Goal: Check status: Check status

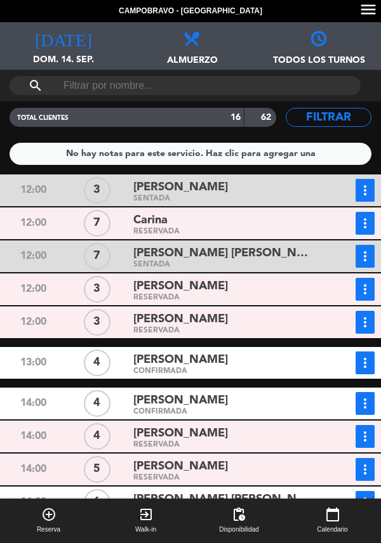
click at [228, 293] on span "[PERSON_NAME]" at bounding box center [180, 286] width 95 height 18
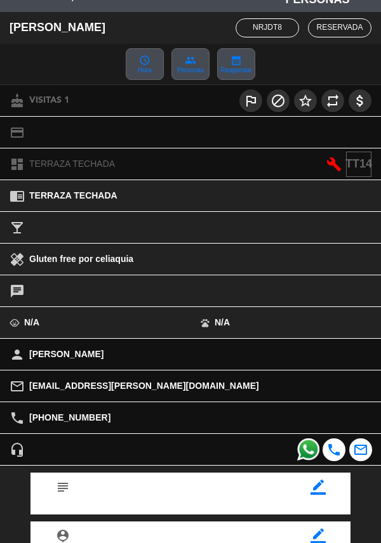
scroll to position [166, 0]
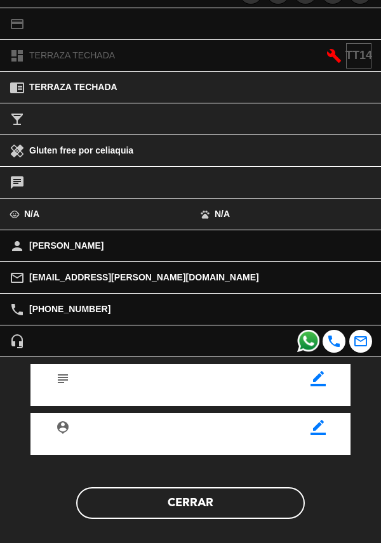
click at [196, 500] on button "Cerrar" at bounding box center [190, 503] width 229 height 32
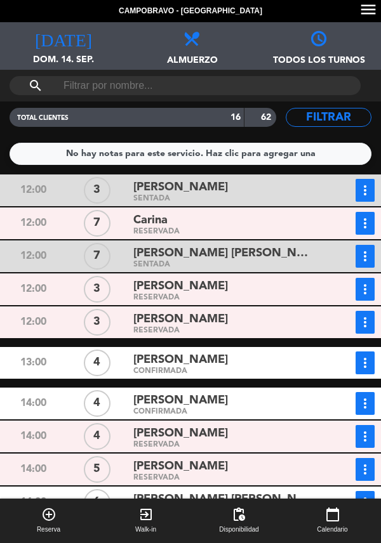
click at [369, 295] on icon "more_vert" at bounding box center [364, 289] width 15 height 15
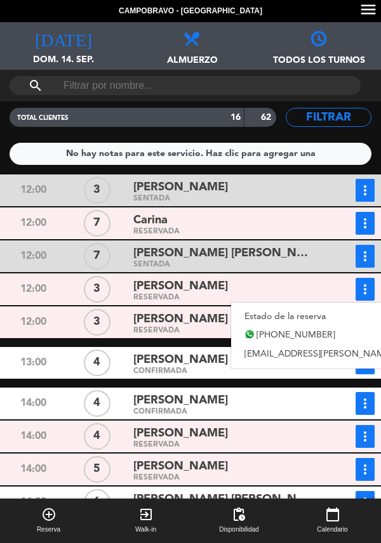
click at [266, 310] on link "Estado de la reserva" at bounding box center [355, 316] width 249 height 19
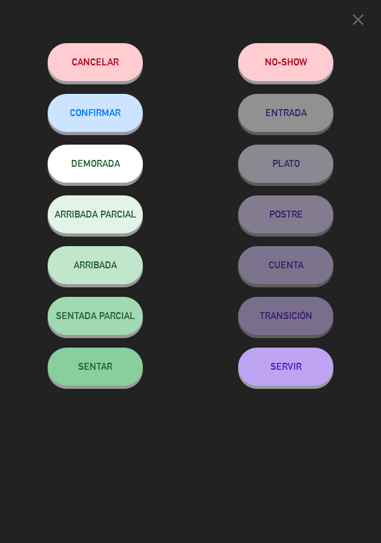
click at [90, 364] on span "SENTAR" at bounding box center [95, 366] width 34 height 11
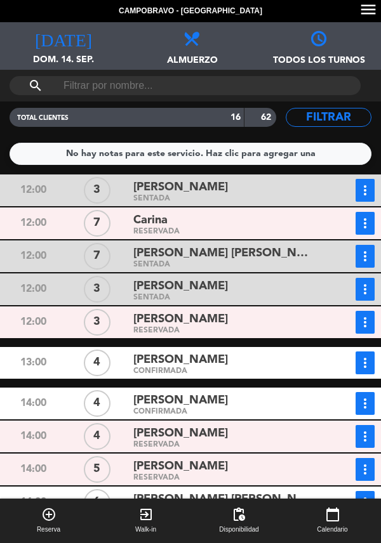
scroll to position [43, 0]
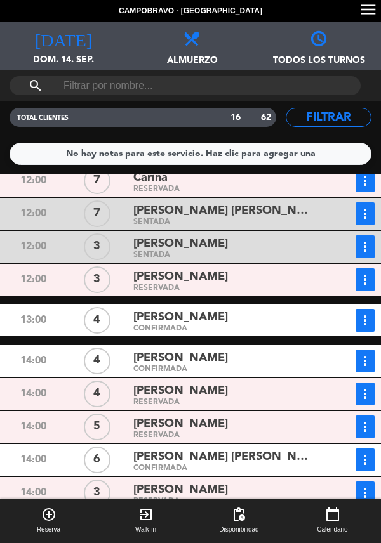
click at [228, 279] on span "[PERSON_NAME]" at bounding box center [180, 277] width 95 height 18
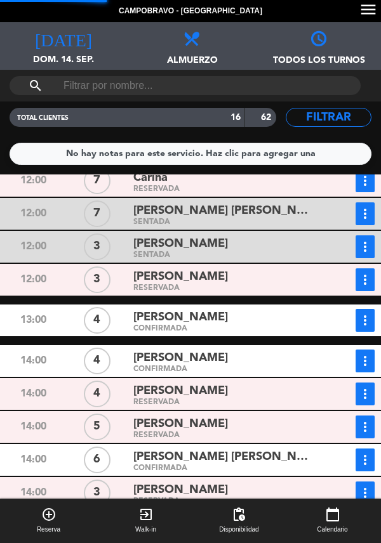
scroll to position [0, 0]
click at [234, 187] on div "Carina" at bounding box center [224, 177] width 183 height 17
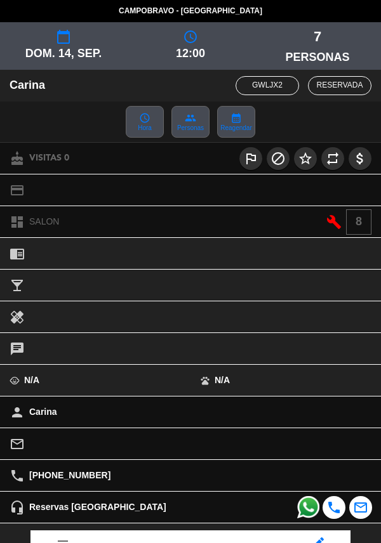
scroll to position [166, 0]
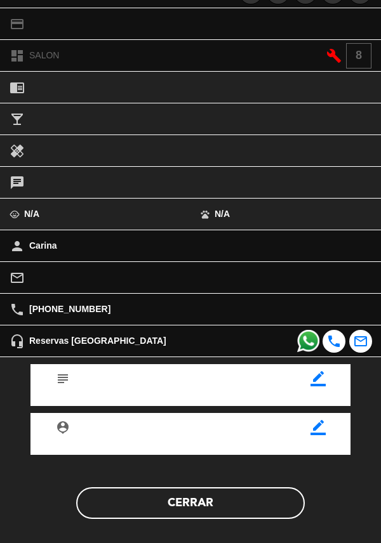
click at [222, 500] on button "Cerrar" at bounding box center [190, 503] width 229 height 32
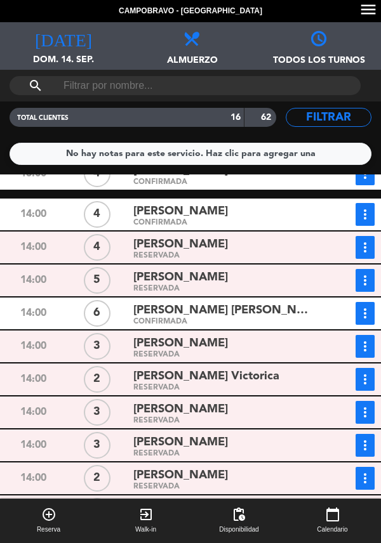
scroll to position [50, 0]
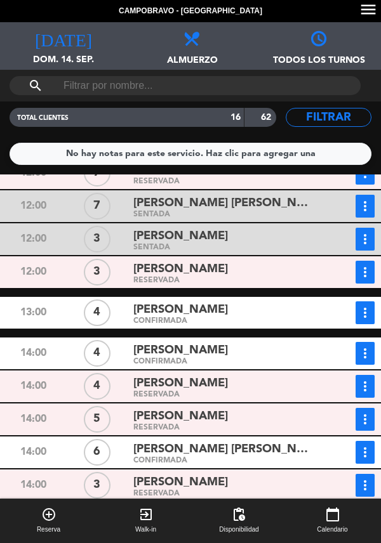
click at [217, 314] on span "[PERSON_NAME]" at bounding box center [180, 310] width 95 height 18
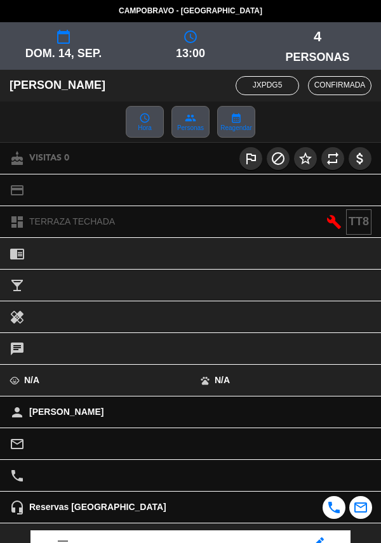
scroll to position [166, 0]
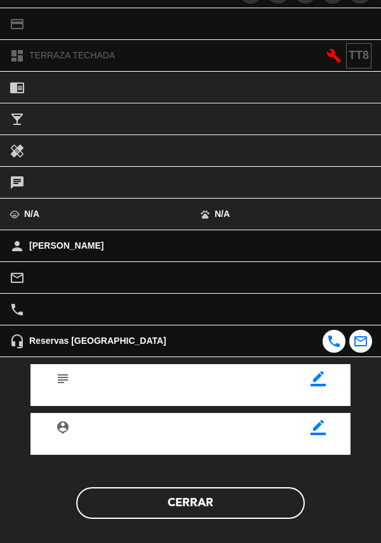
click at [222, 507] on button "Cerrar" at bounding box center [190, 503] width 229 height 32
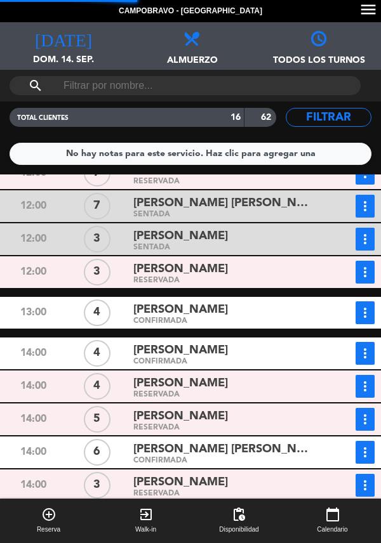
click at [222, 185] on div "RESERVADA" at bounding box center [224, 182] width 183 height 6
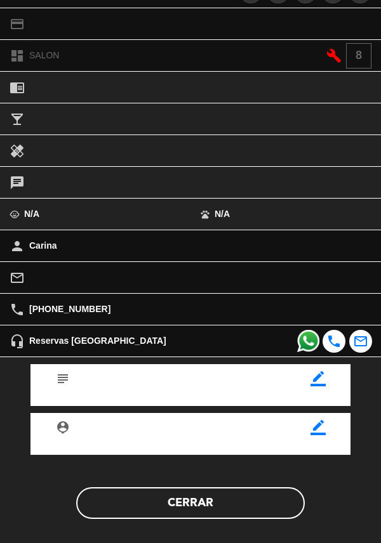
click at [218, 505] on button "Cerrar" at bounding box center [190, 503] width 229 height 32
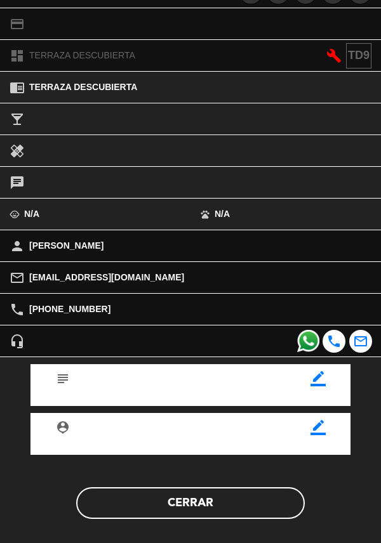
click at [229, 501] on button "Cerrar" at bounding box center [190, 503] width 229 height 32
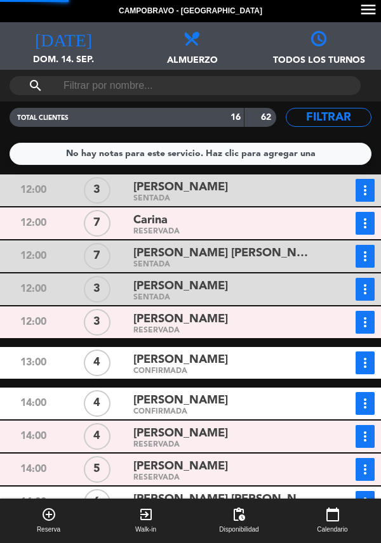
click at [242, 364] on div "[PERSON_NAME]" at bounding box center [224, 360] width 183 height 17
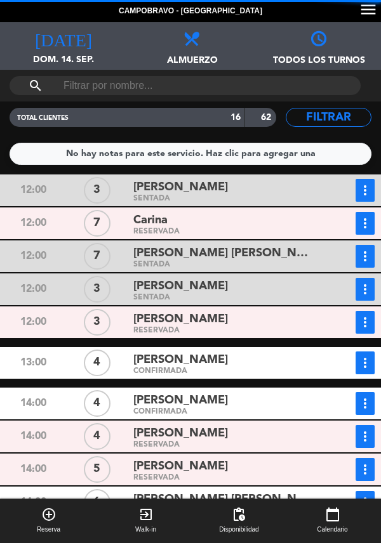
scroll to position [189, 0]
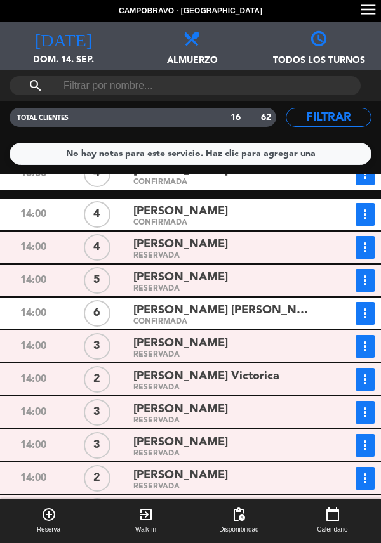
click at [252, 214] on div "[PERSON_NAME]" at bounding box center [224, 211] width 183 height 17
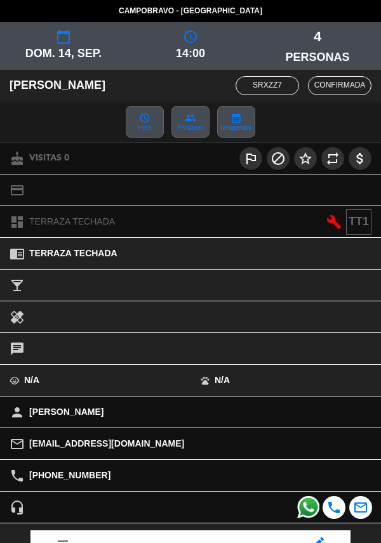
scroll to position [166, 0]
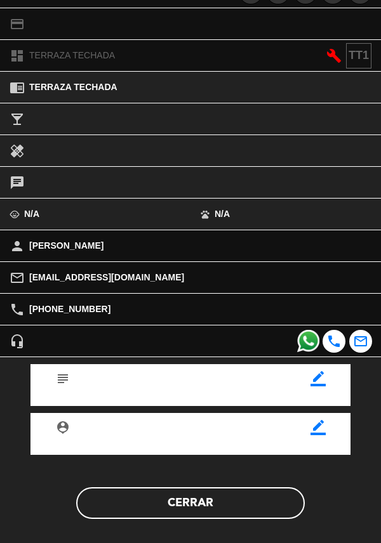
click at [231, 501] on button "Cerrar" at bounding box center [190, 503] width 229 height 32
click at [223, 500] on button "Cerrar" at bounding box center [190, 503] width 229 height 32
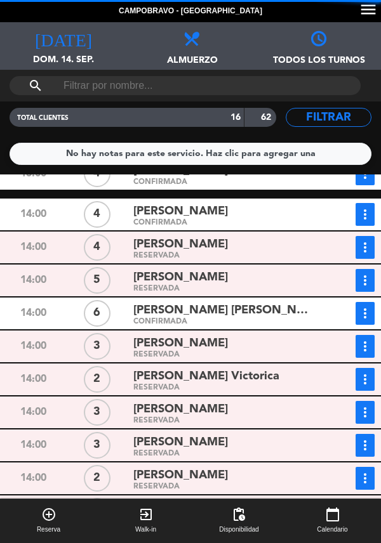
click at [213, 324] on div "CONFIRMADA" at bounding box center [224, 322] width 183 height 6
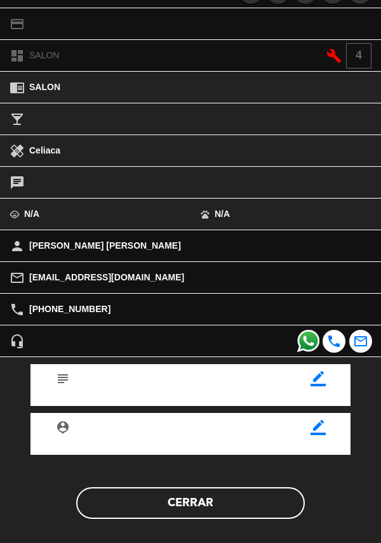
click at [194, 501] on button "Cerrar" at bounding box center [190, 503] width 229 height 32
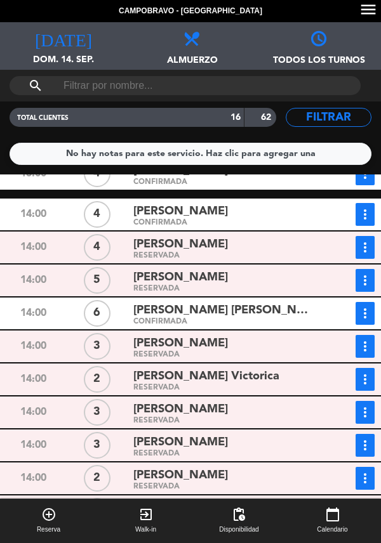
click at [220, 355] on div "RESERVADA" at bounding box center [224, 355] width 183 height 6
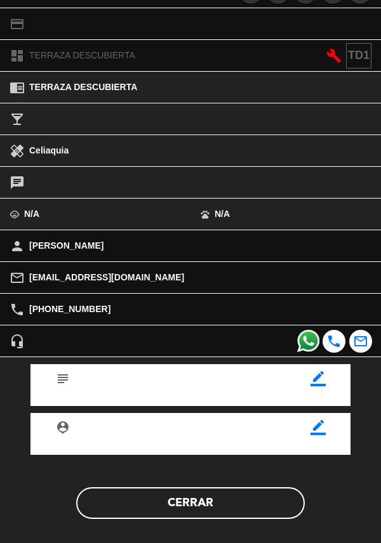
click at [213, 503] on button "Cerrar" at bounding box center [190, 503] width 229 height 32
click at [187, 498] on button "Cerrar" at bounding box center [190, 503] width 229 height 32
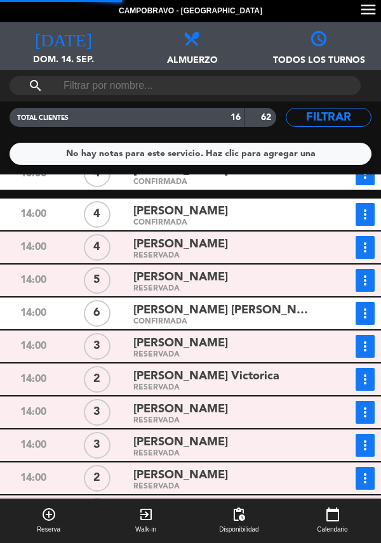
click at [218, 385] on div "RESERVADA" at bounding box center [224, 388] width 183 height 6
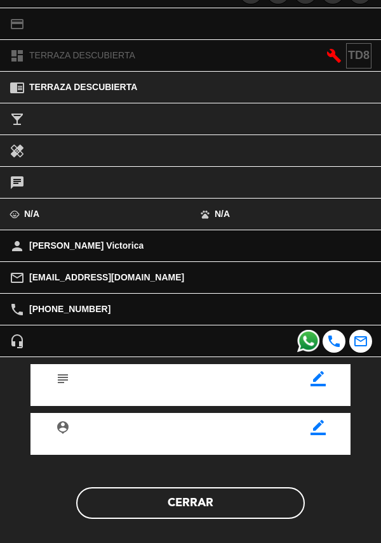
click at [204, 505] on button "Cerrar" at bounding box center [190, 503] width 229 height 32
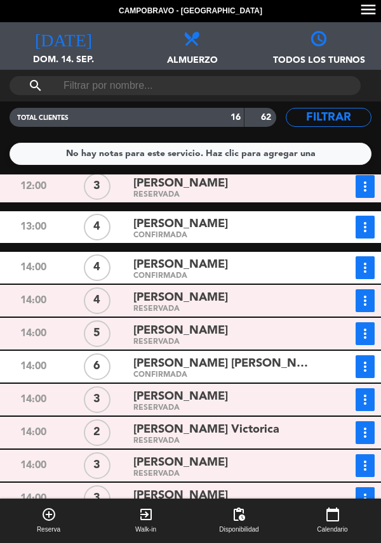
scroll to position [147, 0]
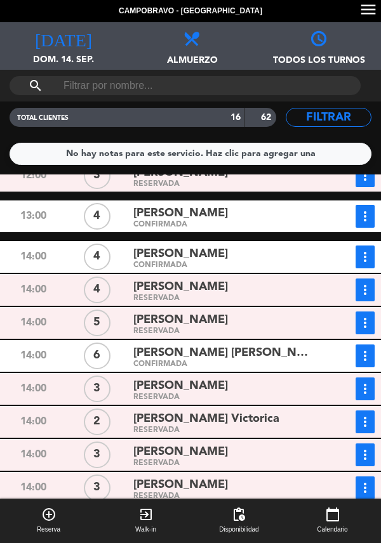
click at [222, 312] on div "[PERSON_NAME]" at bounding box center [224, 320] width 183 height 17
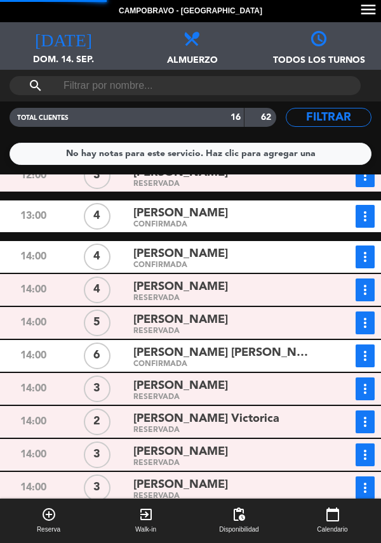
scroll to position [0, 0]
click at [222, 428] on div "RESERVADA" at bounding box center [224, 431] width 183 height 6
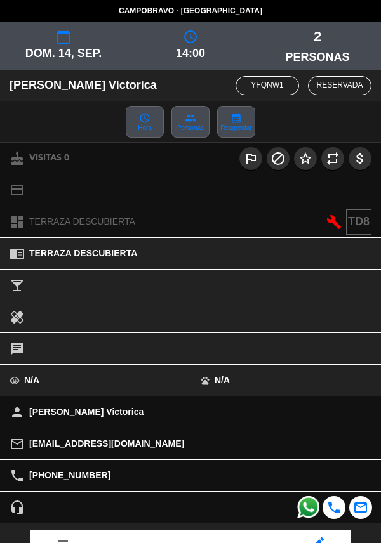
scroll to position [189, 0]
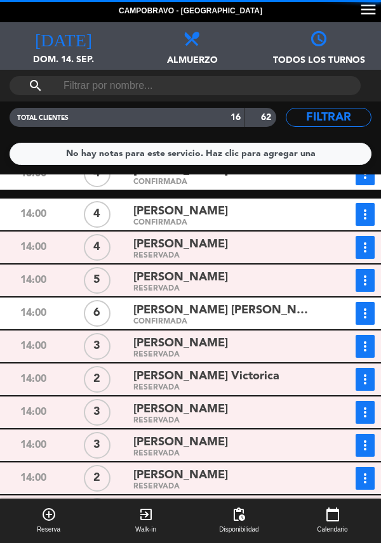
click at [222, 401] on span "[PERSON_NAME]" at bounding box center [180, 410] width 95 height 18
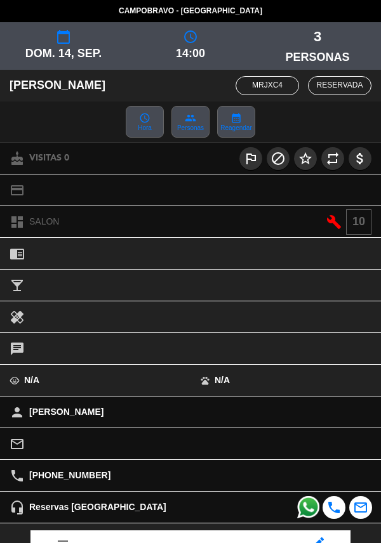
scroll to position [166, 0]
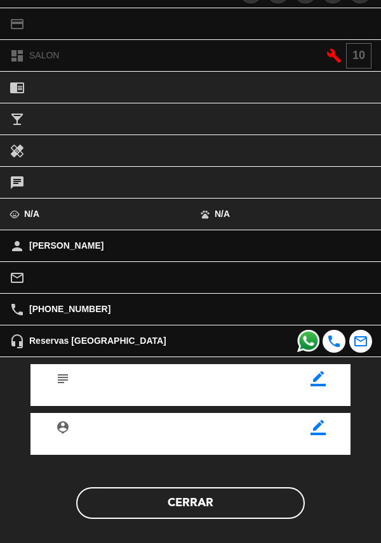
click at [189, 504] on button "Cerrar" at bounding box center [190, 503] width 229 height 32
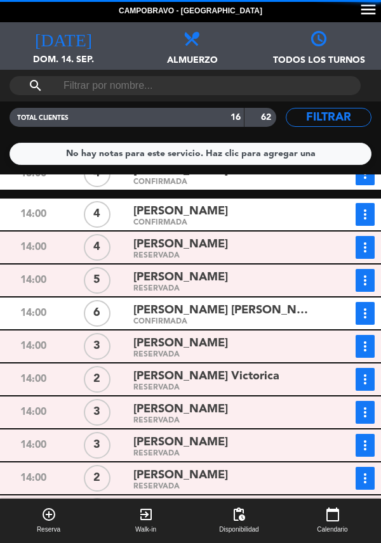
click at [207, 434] on div "[PERSON_NAME]" at bounding box center [224, 442] width 183 height 17
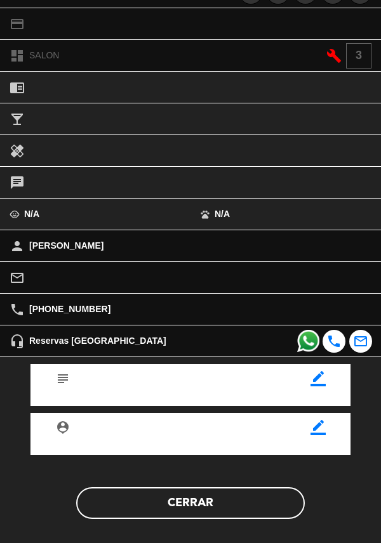
click at [225, 496] on button "Cerrar" at bounding box center [190, 503] width 229 height 32
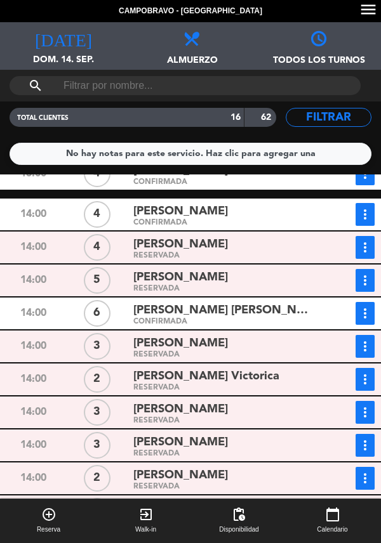
scroll to position [0, 0]
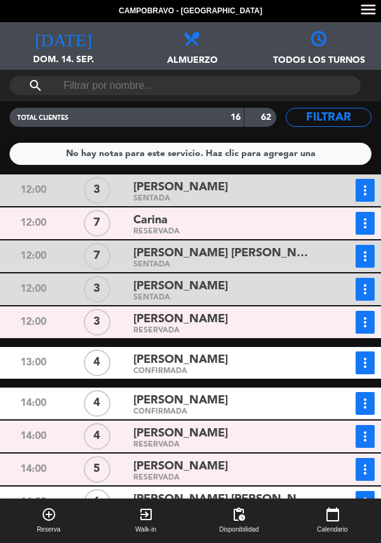
click at [228, 310] on span "[PERSON_NAME]" at bounding box center [180, 319] width 95 height 18
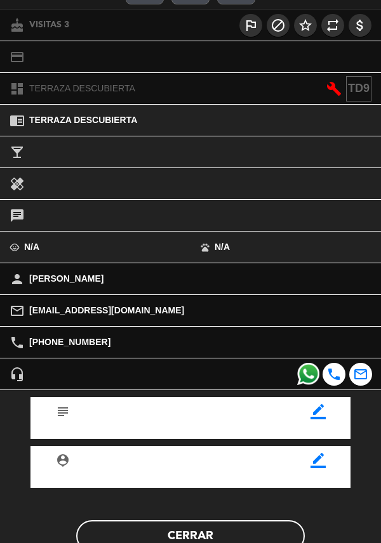
scroll to position [166, 0]
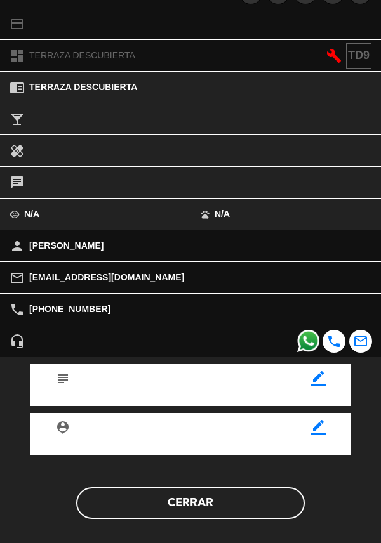
click at [211, 503] on button "Cerrar" at bounding box center [190, 503] width 229 height 32
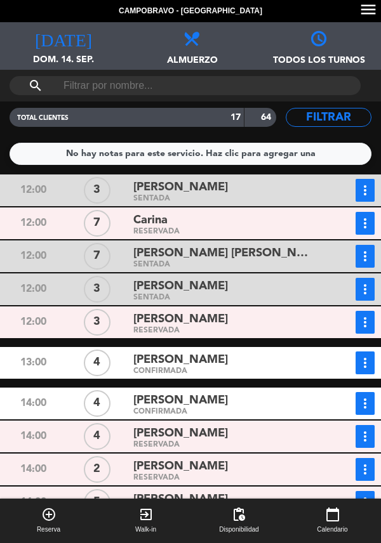
click at [361, 311] on button "more_vert" at bounding box center [364, 322] width 19 height 23
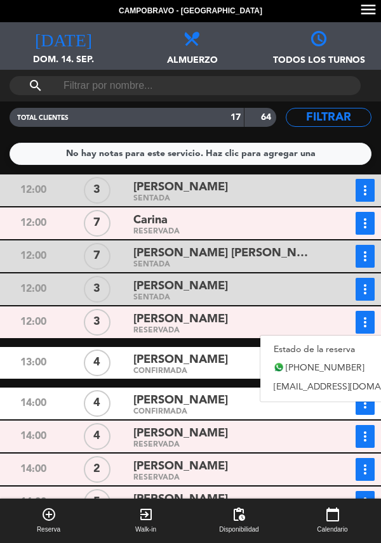
click at [293, 340] on link "Estado de la reserva" at bounding box center [348, 349] width 177 height 19
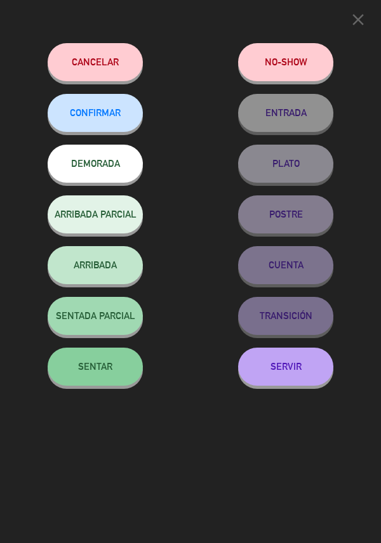
click at [98, 368] on span "SENTAR" at bounding box center [95, 366] width 34 height 11
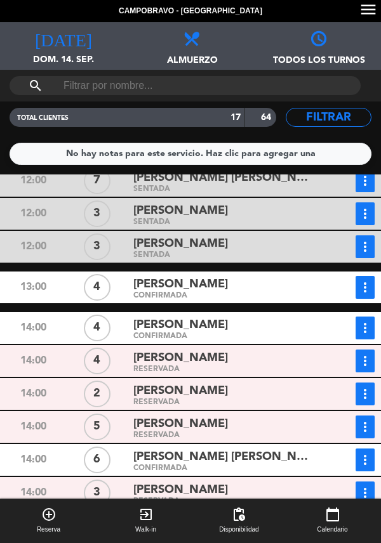
scroll to position [76, 0]
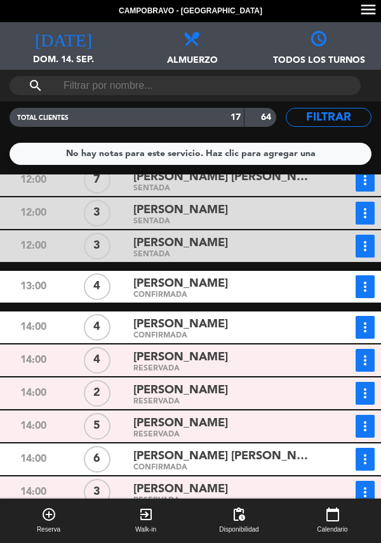
click at [234, 275] on div "[PERSON_NAME]" at bounding box center [224, 283] width 183 height 17
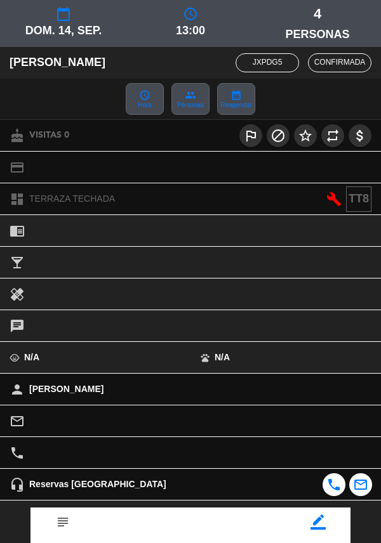
scroll to position [166, 0]
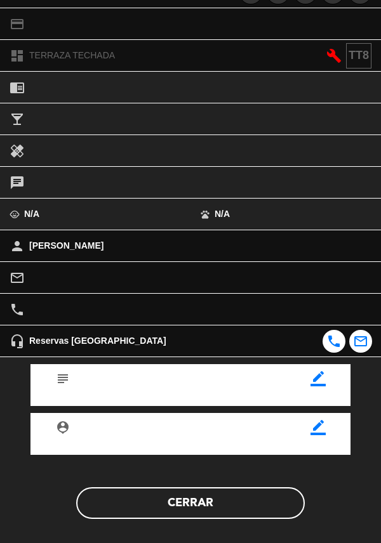
click at [213, 508] on button "Cerrar" at bounding box center [190, 503] width 229 height 32
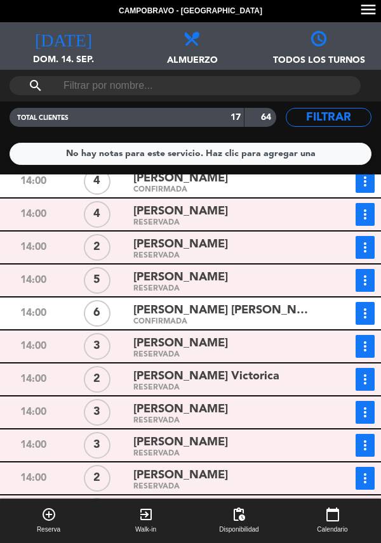
scroll to position [61, 0]
click at [219, 517] on div "RESERVADA" at bounding box center [224, 520] width 183 height 6
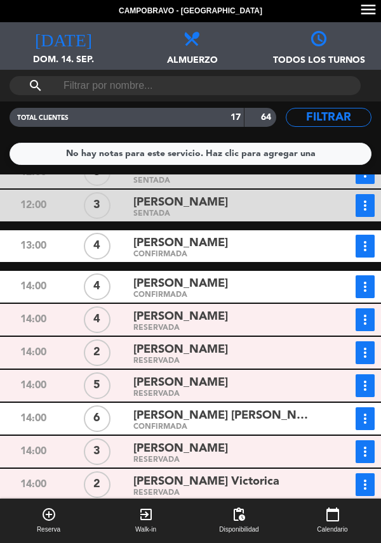
scroll to position [166, 0]
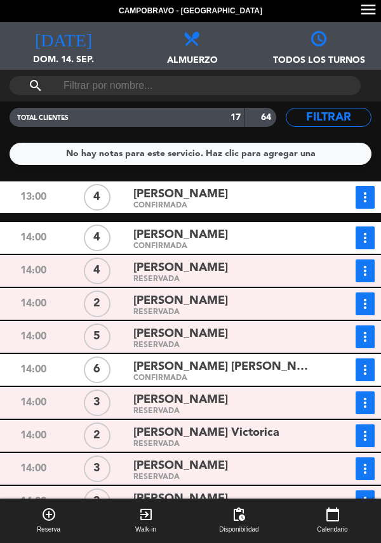
click at [231, 239] on div "[PERSON_NAME]" at bounding box center [224, 235] width 183 height 17
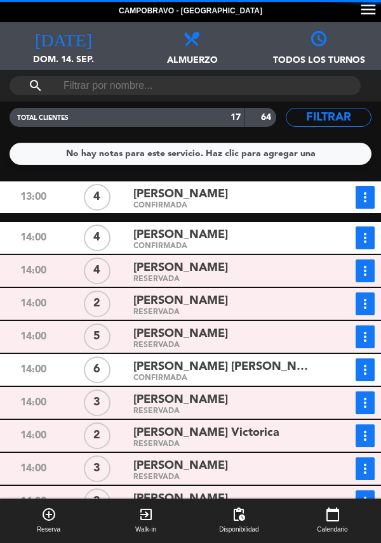
click at [221, 272] on div "[PERSON_NAME]" at bounding box center [224, 268] width 183 height 17
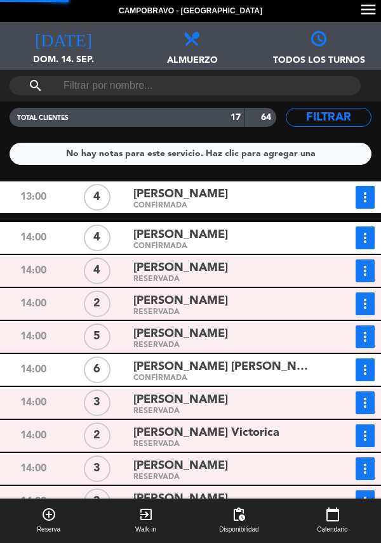
scroll to position [166, 0]
click at [233, 306] on div "[PERSON_NAME]" at bounding box center [224, 301] width 183 height 17
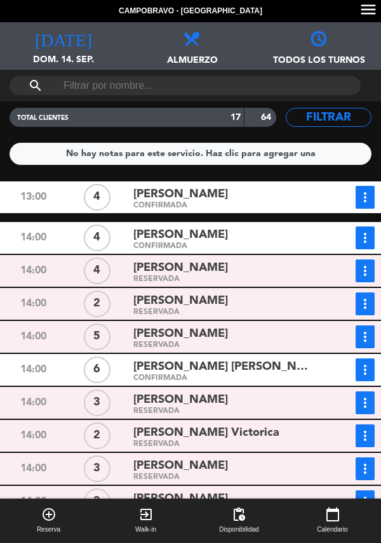
scroll to position [204, 0]
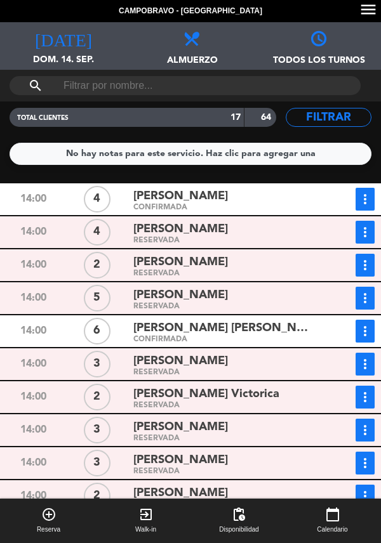
click at [221, 297] on div "[PERSON_NAME]" at bounding box center [224, 295] width 183 height 17
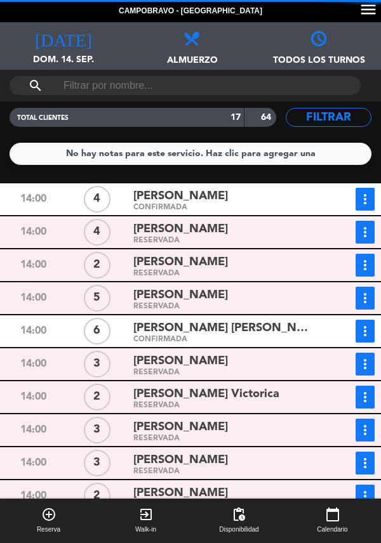
scroll to position [0, 0]
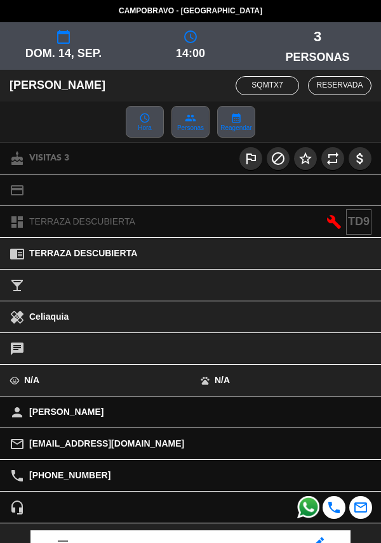
scroll to position [166, 0]
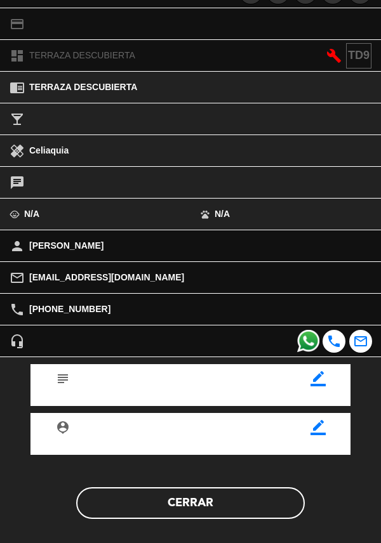
click at [207, 509] on button "Cerrar" at bounding box center [190, 503] width 229 height 32
click at [229, 507] on button "Cerrar" at bounding box center [190, 503] width 229 height 32
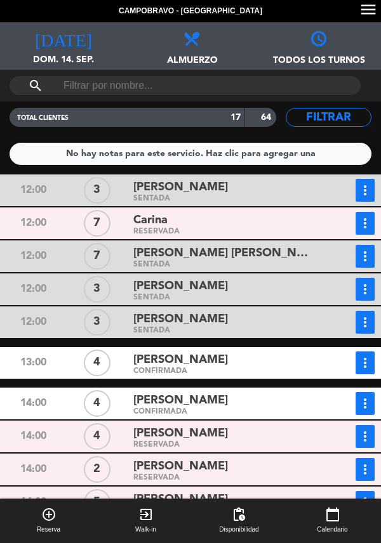
scroll to position [140, 0]
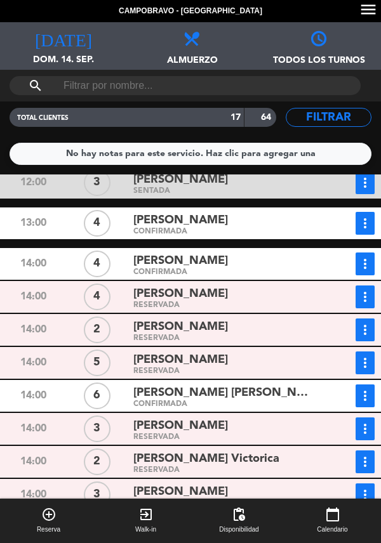
click at [222, 222] on div "[PERSON_NAME]" at bounding box center [224, 220] width 183 height 17
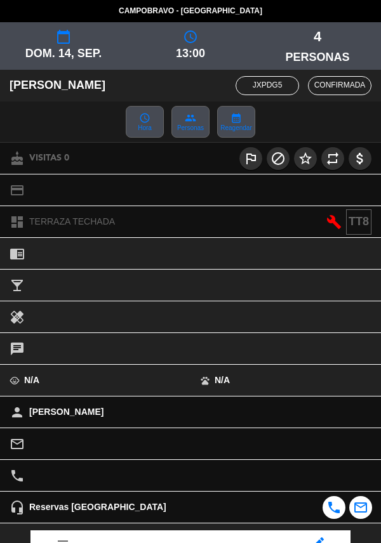
scroll to position [166, 0]
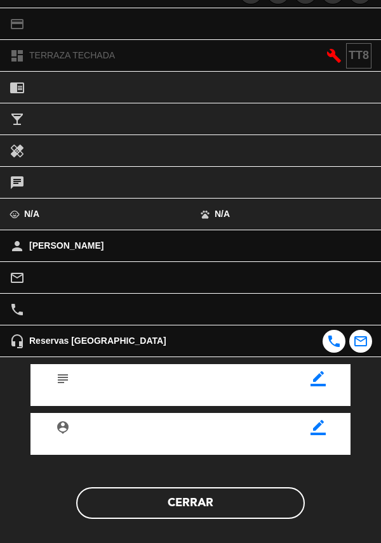
click at [195, 507] on button "Cerrar" at bounding box center [190, 503] width 229 height 32
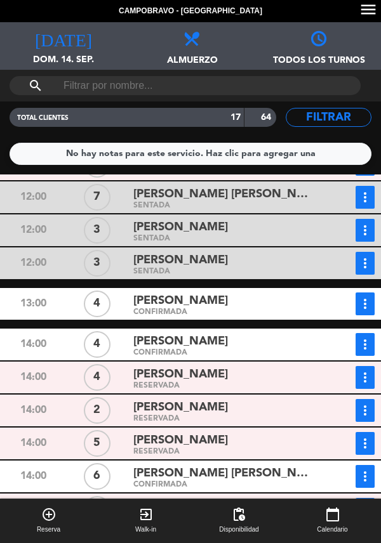
scroll to position [0, 0]
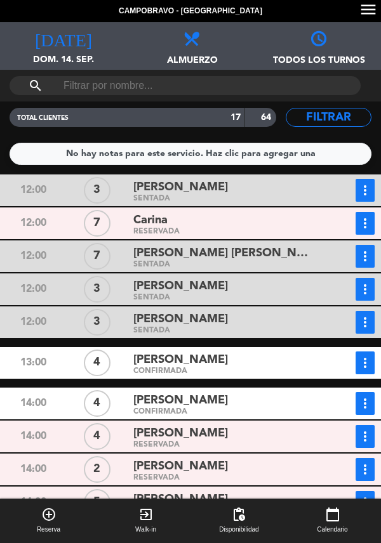
click at [229, 352] on div "[PERSON_NAME]" at bounding box center [224, 360] width 183 height 17
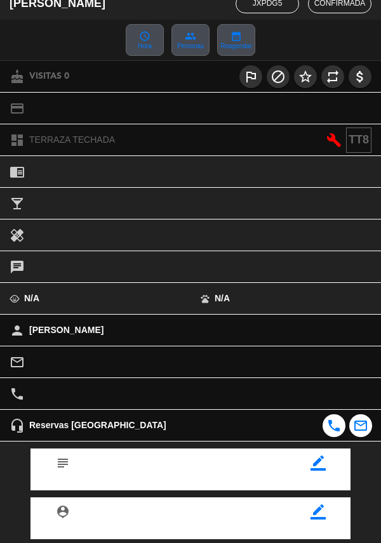
scroll to position [166, 0]
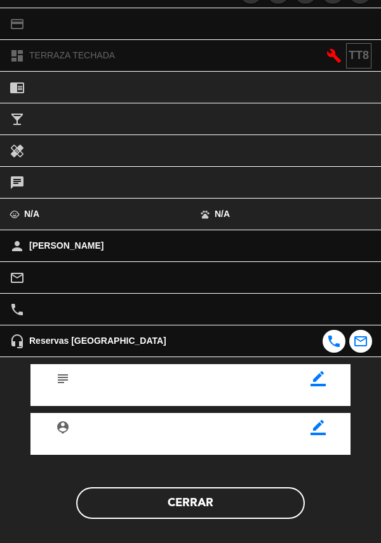
click at [187, 508] on button "Cerrar" at bounding box center [190, 503] width 229 height 32
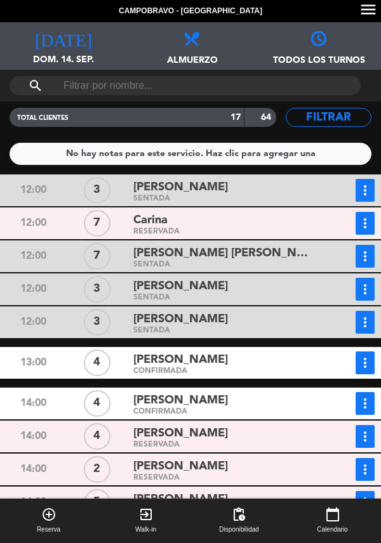
click at [372, 355] on icon "more_vert" at bounding box center [364, 362] width 15 height 15
click at [310, 381] on link "Estado de la reserva" at bounding box center [327, 390] width 108 height 19
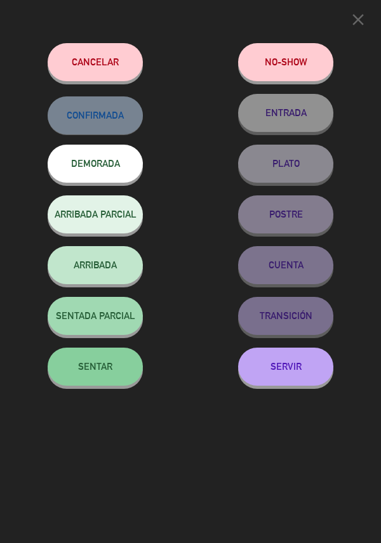
click at [93, 369] on span "SENTAR" at bounding box center [95, 366] width 34 height 11
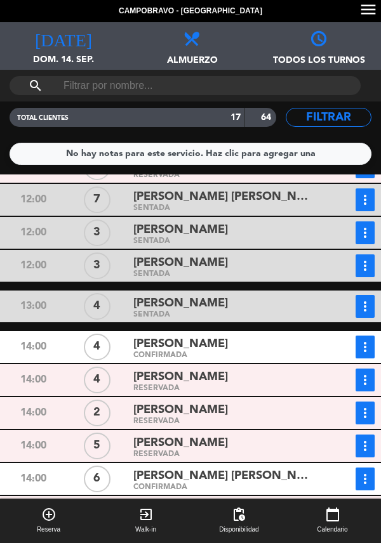
scroll to position [55, 0]
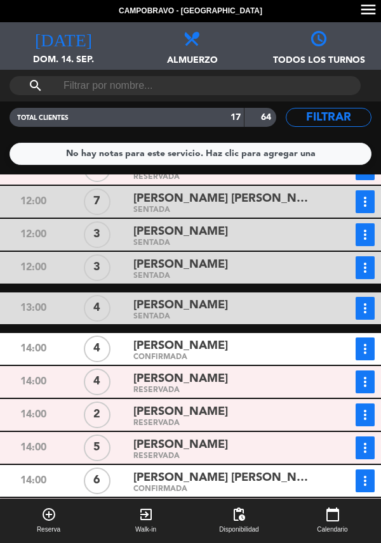
click at [250, 297] on div "[PERSON_NAME]" at bounding box center [224, 305] width 183 height 17
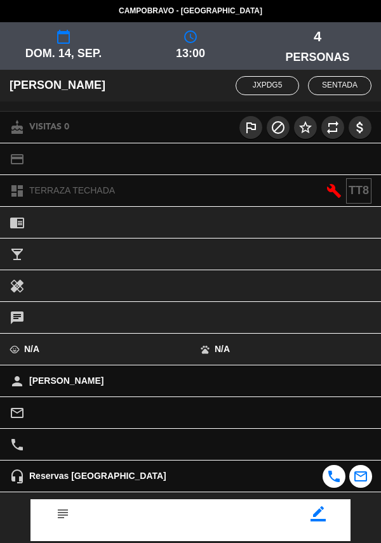
scroll to position [135, 0]
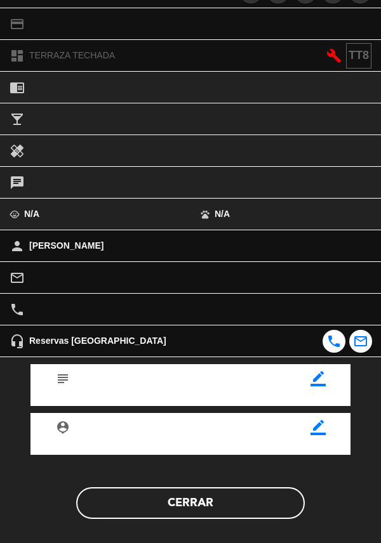
click at [200, 508] on button "Cerrar" at bounding box center [190, 503] width 229 height 32
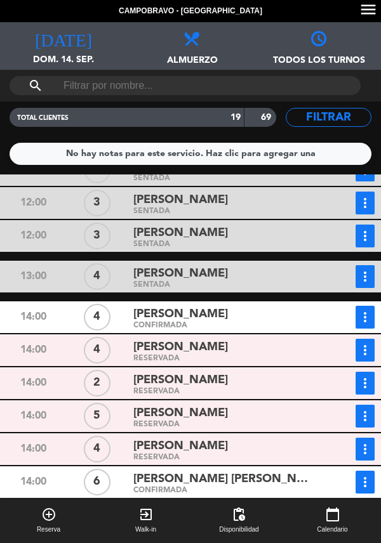
scroll to position [178, 0]
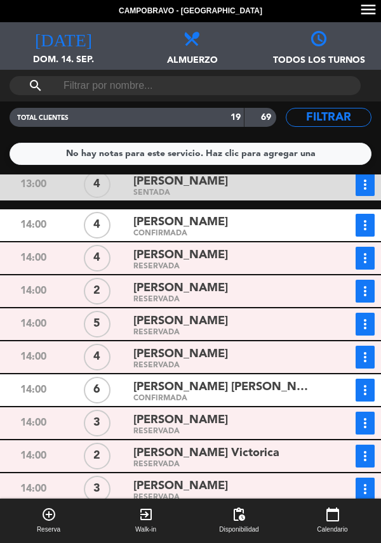
click at [204, 313] on div "[PERSON_NAME]" at bounding box center [224, 321] width 183 height 17
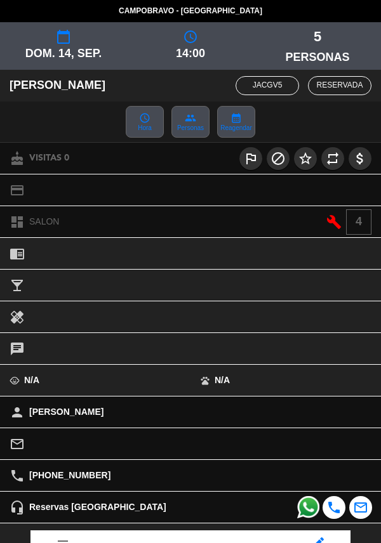
scroll to position [136, 0]
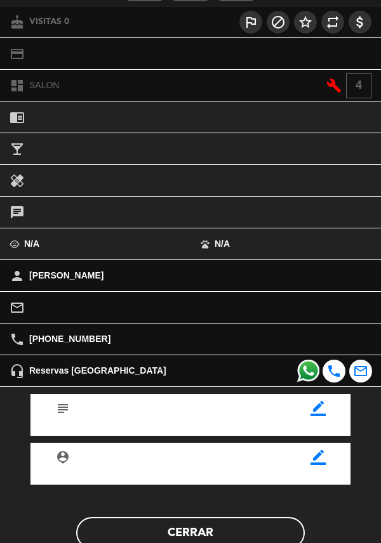
click at [192, 530] on button "Cerrar" at bounding box center [190, 533] width 229 height 32
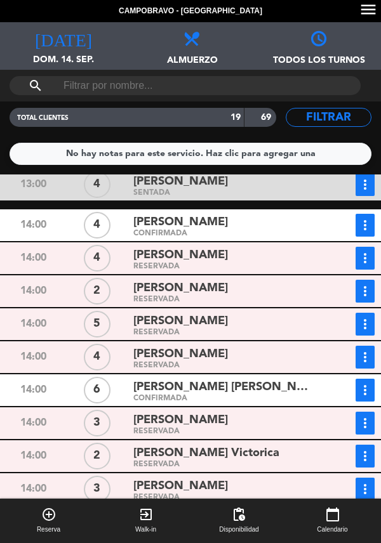
click at [367, 317] on icon "more_vert" at bounding box center [364, 324] width 15 height 15
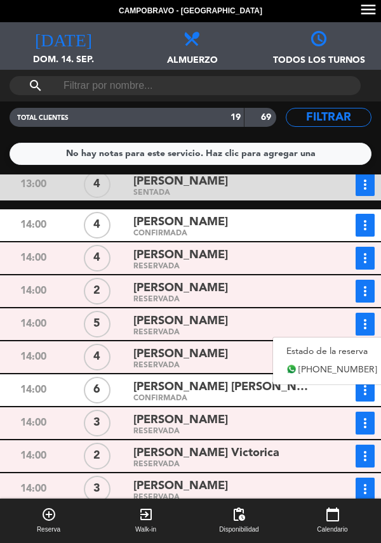
click at [297, 342] on link "Estado de la reserva" at bounding box center [331, 351] width 117 height 19
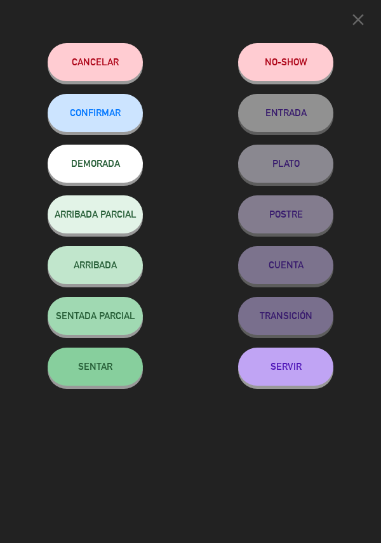
click at [106, 362] on button "SENTAR" at bounding box center [95, 367] width 95 height 38
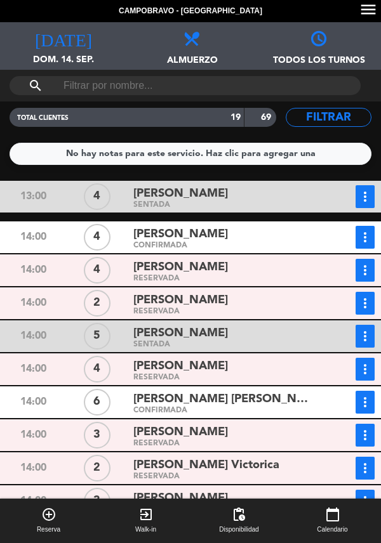
scroll to position [211, 0]
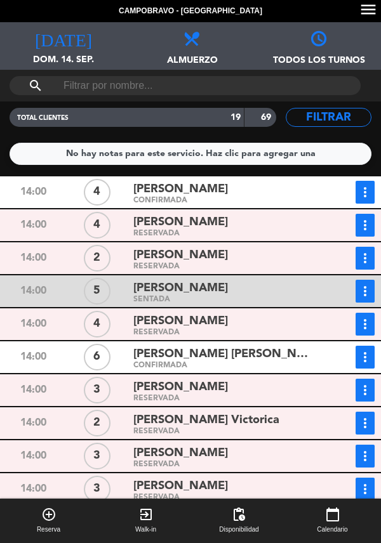
click at [190, 363] on div "CONFIRMADA" at bounding box center [224, 366] width 183 height 6
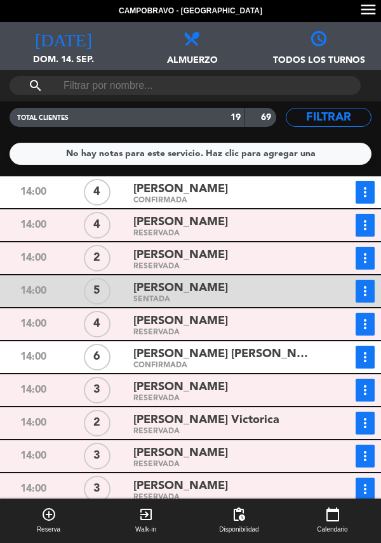
scroll to position [242, 0]
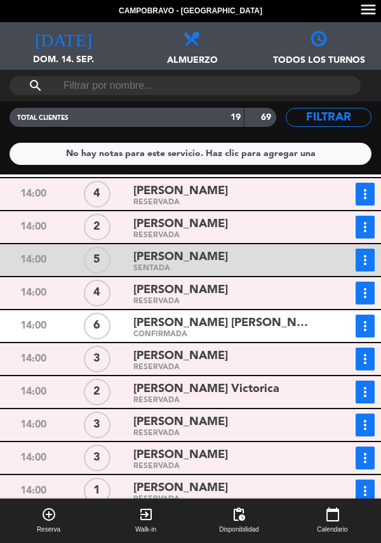
click at [192, 413] on span "[PERSON_NAME]" at bounding box center [180, 422] width 95 height 18
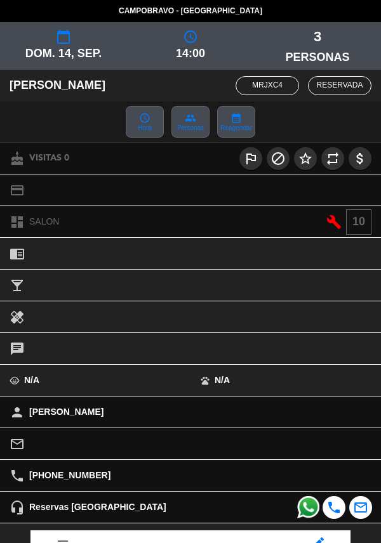
scroll to position [110, 0]
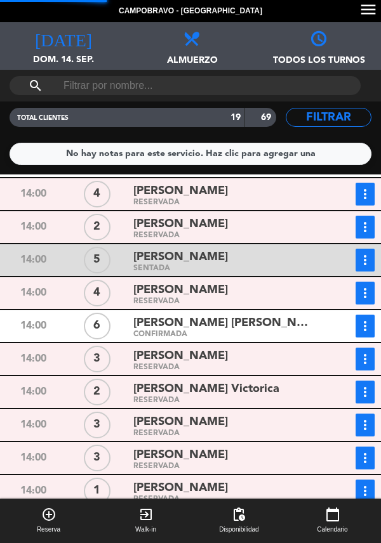
click at [370, 418] on icon "more_vert" at bounding box center [364, 425] width 15 height 15
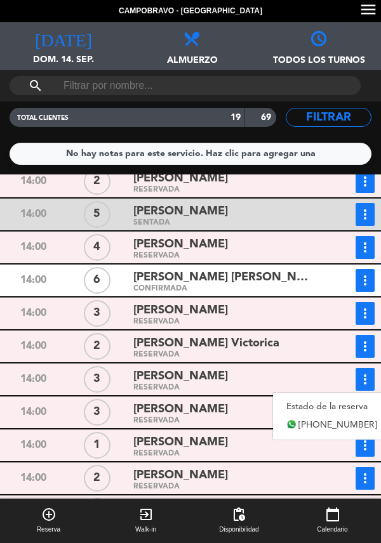
click at [296, 397] on link "Estado de la reserva" at bounding box center [331, 406] width 117 height 19
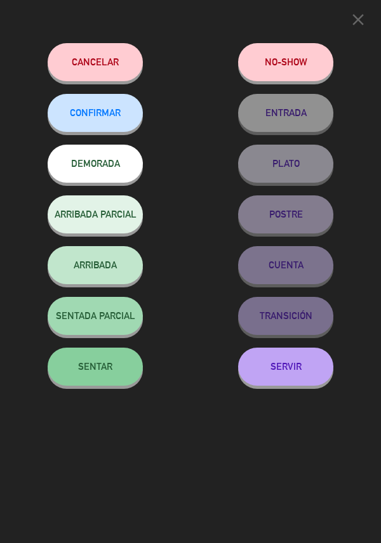
click at [106, 371] on span "SENTAR" at bounding box center [95, 366] width 34 height 11
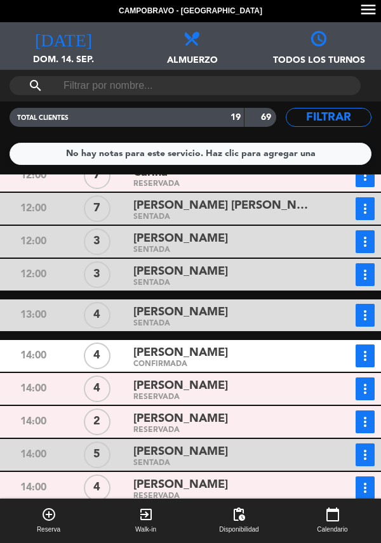
scroll to position [0, 0]
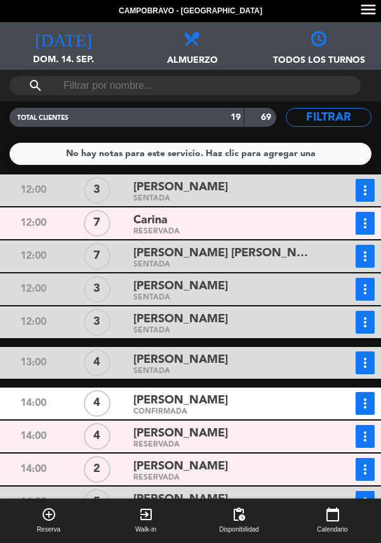
click at [213, 212] on div "Carina" at bounding box center [224, 220] width 183 height 17
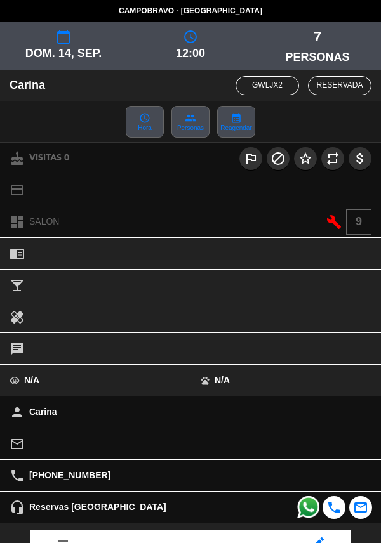
scroll to position [166, 0]
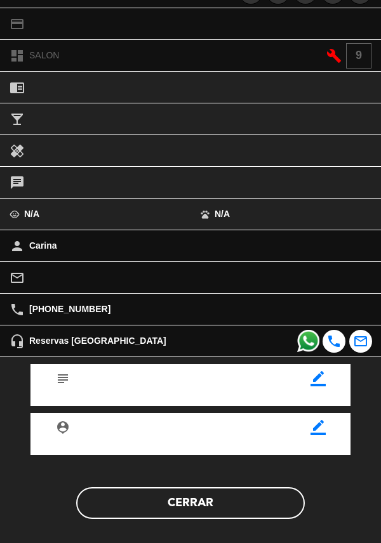
click at [205, 507] on button "Cerrar" at bounding box center [190, 503] width 229 height 32
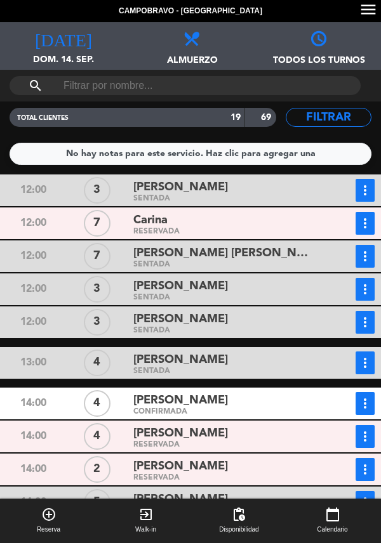
scroll to position [126, 0]
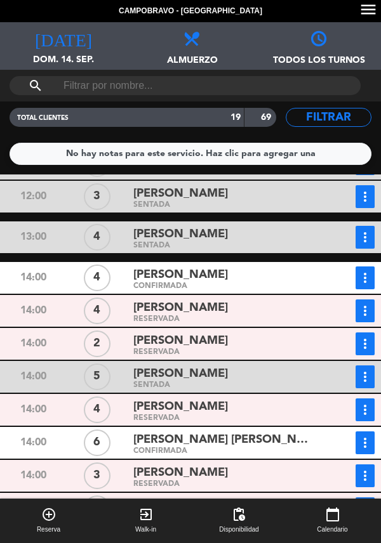
click at [229, 267] on div "[PERSON_NAME]" at bounding box center [224, 275] width 183 height 17
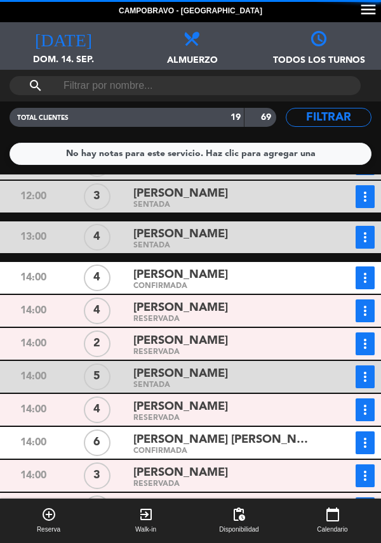
scroll to position [166, 0]
click at [194, 317] on div "RESERVADA" at bounding box center [224, 320] width 183 height 6
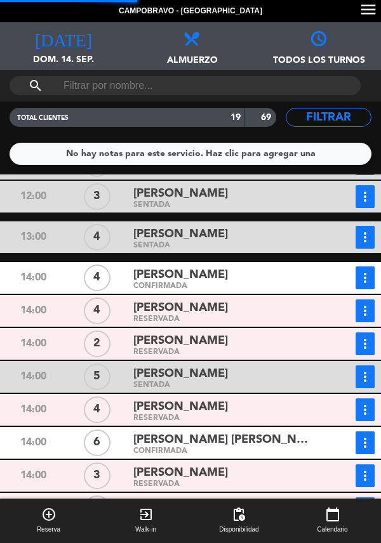
click at [219, 332] on span "[PERSON_NAME]" at bounding box center [180, 341] width 95 height 18
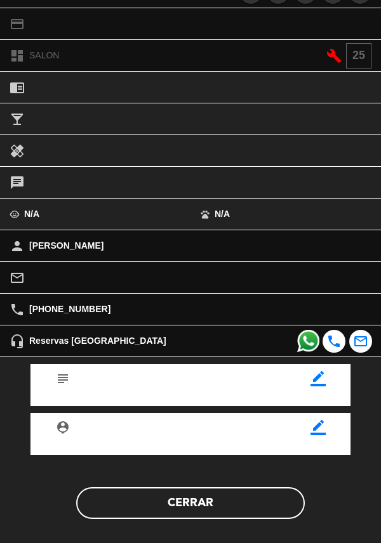
click at [189, 500] on button "Cerrar" at bounding box center [190, 503] width 229 height 32
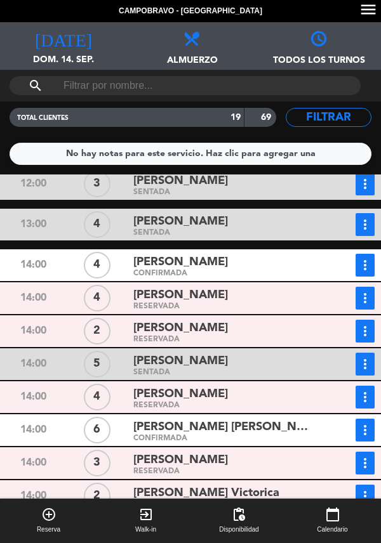
scroll to position [190, 0]
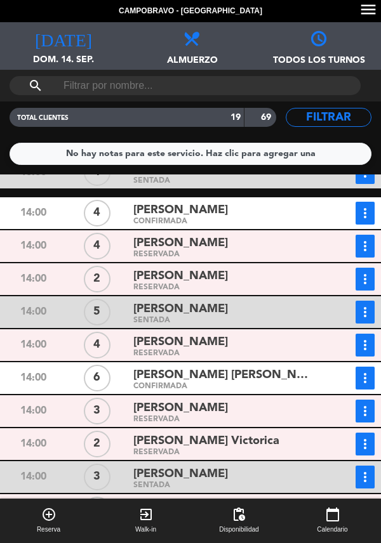
click at [232, 367] on div "[PERSON_NAME] [PERSON_NAME]" at bounding box center [224, 375] width 183 height 17
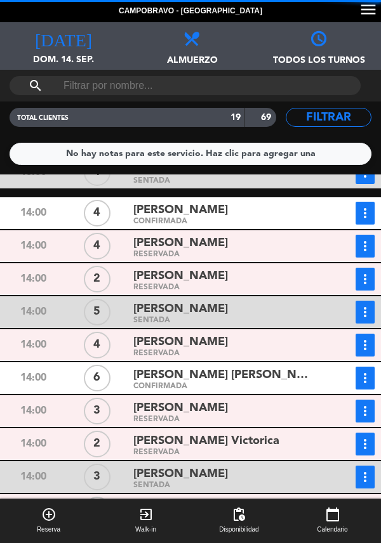
scroll to position [244, 0]
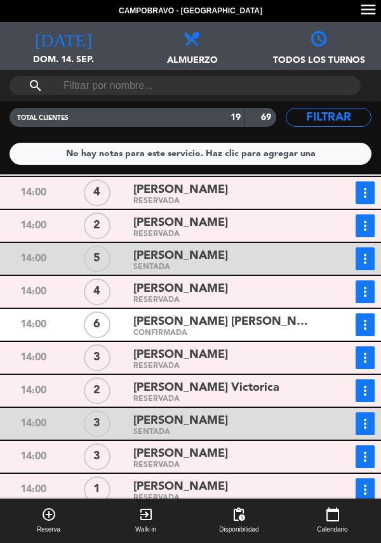
click at [209, 346] on span "[PERSON_NAME]" at bounding box center [180, 355] width 95 height 18
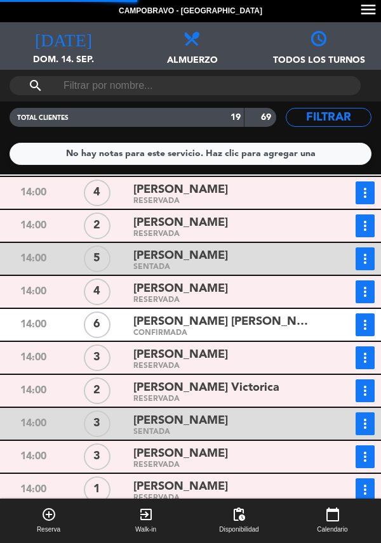
click at [218, 379] on span "[PERSON_NAME] Victorica" at bounding box center [206, 388] width 146 height 18
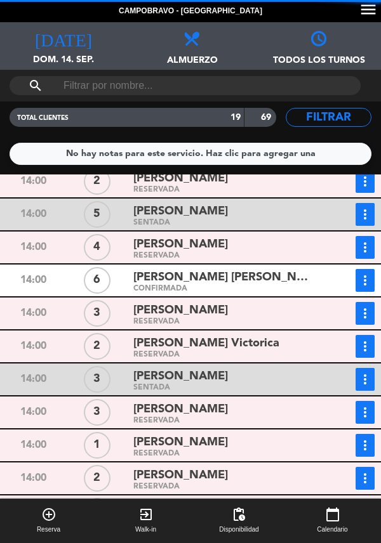
click at [205, 434] on div "[PERSON_NAME]" at bounding box center [224, 442] width 183 height 17
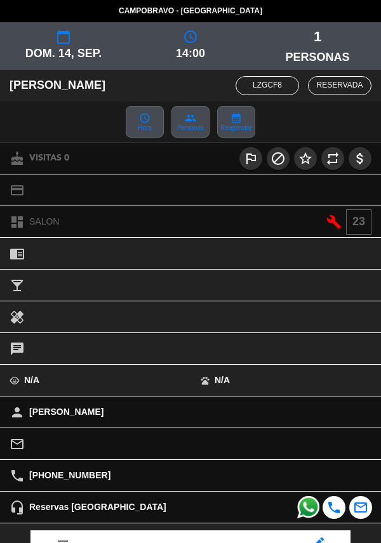
scroll to position [166, 0]
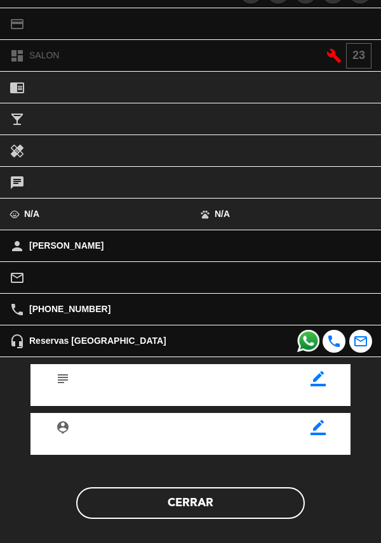
click at [204, 509] on button "Cerrar" at bounding box center [190, 503] width 229 height 32
click at [204, 500] on button "Cerrar" at bounding box center [190, 503] width 229 height 32
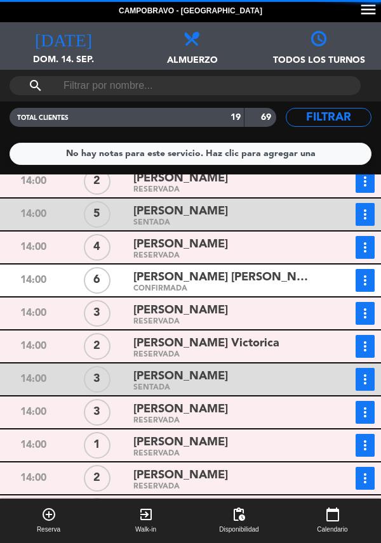
click at [211, 500] on span "[PERSON_NAME]" at bounding box center [180, 509] width 95 height 18
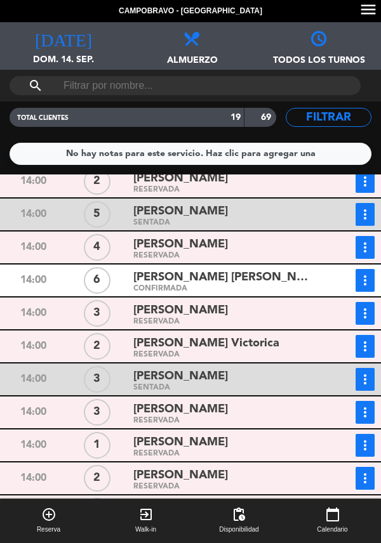
scroll to position [41, 0]
click at [227, 500] on div "[PERSON_NAME]" at bounding box center [224, 508] width 183 height 17
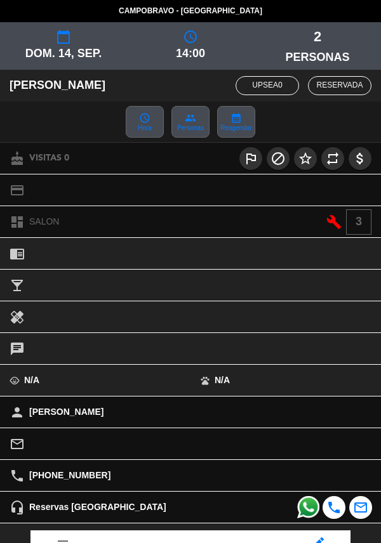
scroll to position [166, 0]
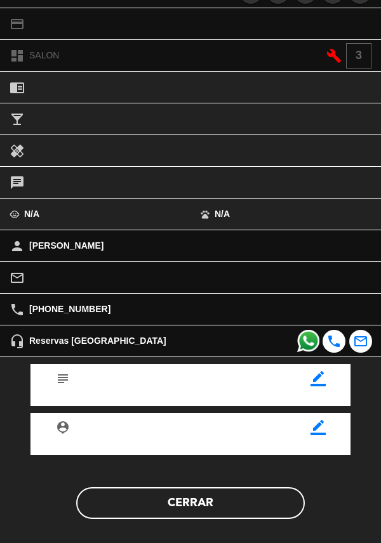
click at [196, 507] on button "Cerrar" at bounding box center [190, 503] width 229 height 32
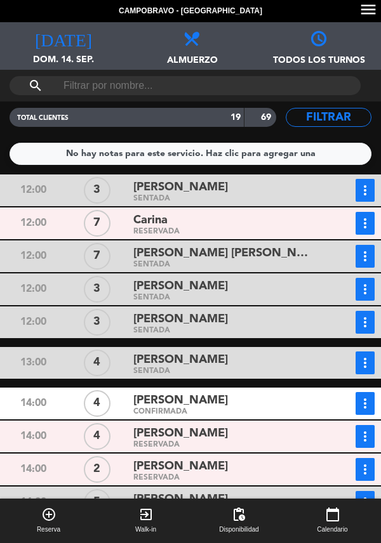
scroll to position [288, 0]
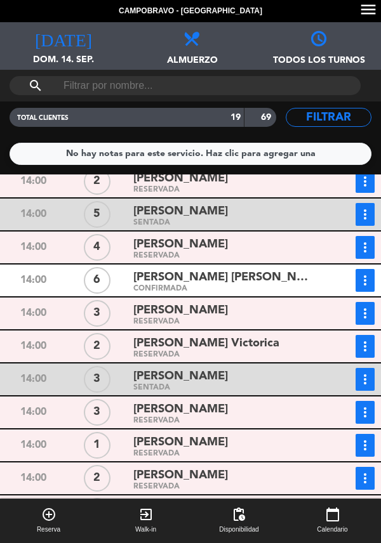
click at [191, 500] on span "[PERSON_NAME]" at bounding box center [180, 509] width 95 height 18
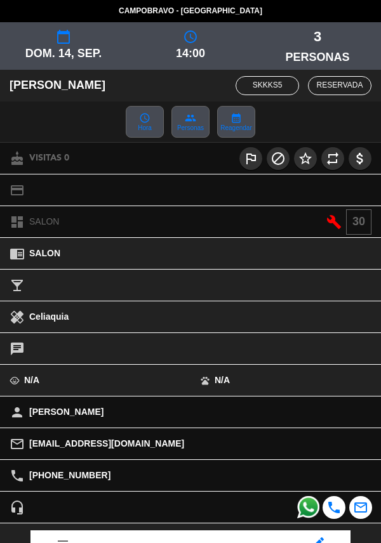
scroll to position [166, 0]
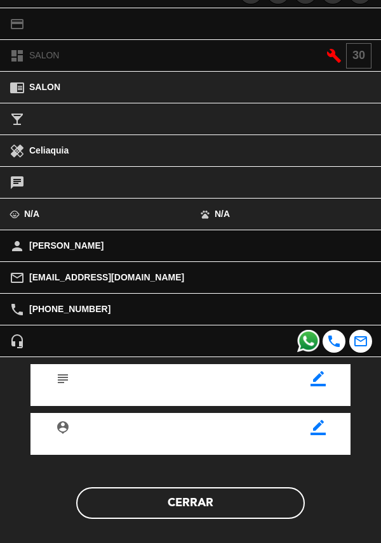
click at [219, 500] on button "Cerrar" at bounding box center [190, 503] width 229 height 32
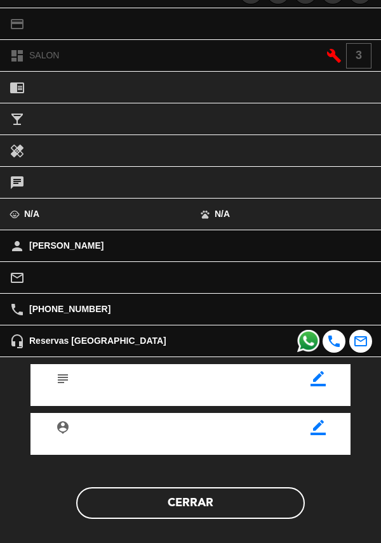
click at [206, 509] on button "Cerrar" at bounding box center [190, 503] width 229 height 32
click at [202, 500] on button "Cerrar" at bounding box center [190, 503] width 229 height 32
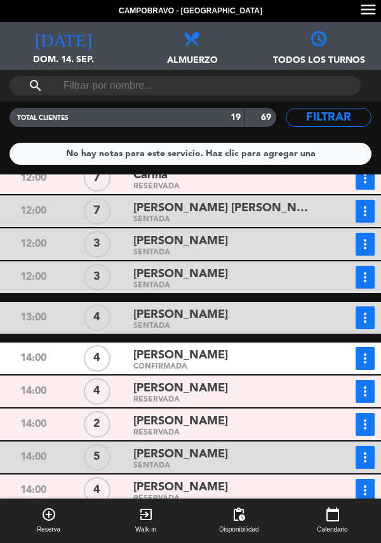
scroll to position [70, 0]
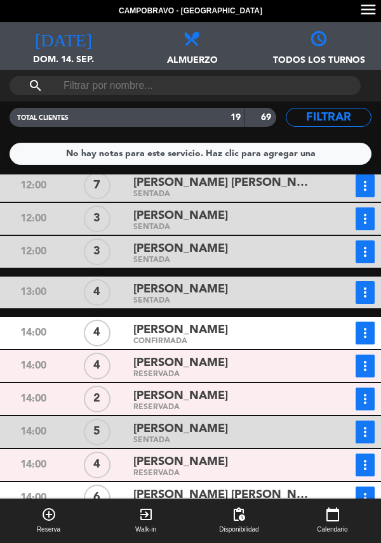
click at [202, 355] on div "[PERSON_NAME]" at bounding box center [224, 363] width 183 height 17
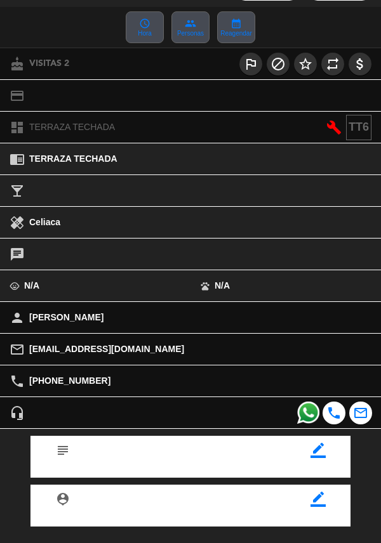
scroll to position [166, 0]
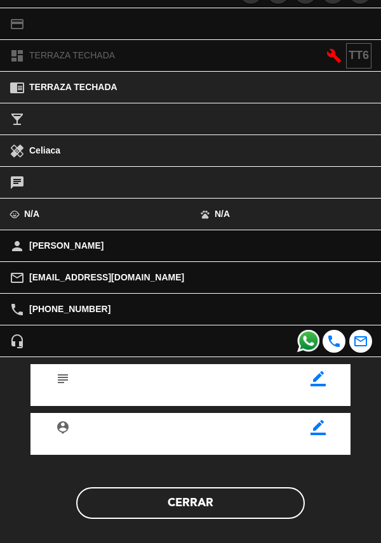
click at [222, 506] on button "Cerrar" at bounding box center [190, 503] width 229 height 32
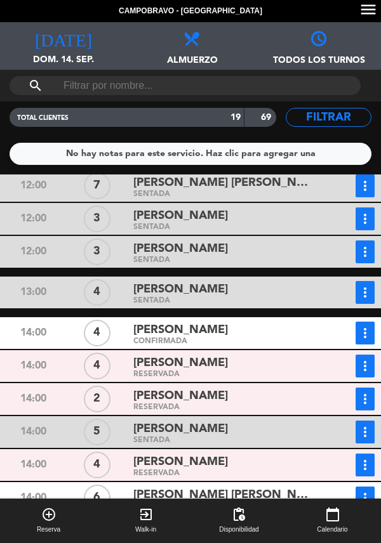
click at [364, 355] on button "more_vert" at bounding box center [364, 366] width 19 height 23
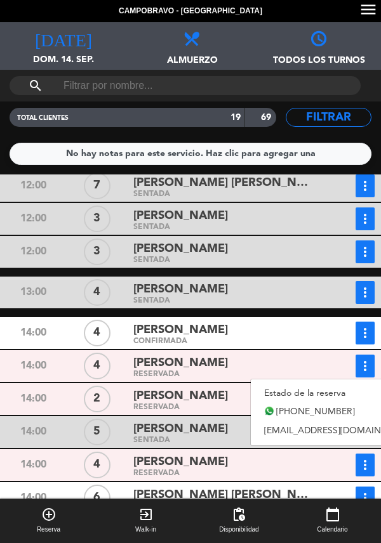
click at [279, 384] on link "Estado de la reserva" at bounding box center [339, 393] width 177 height 19
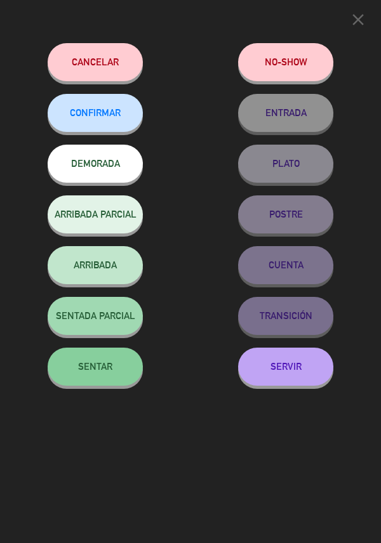
click at [103, 372] on span "SENTAR" at bounding box center [95, 366] width 34 height 11
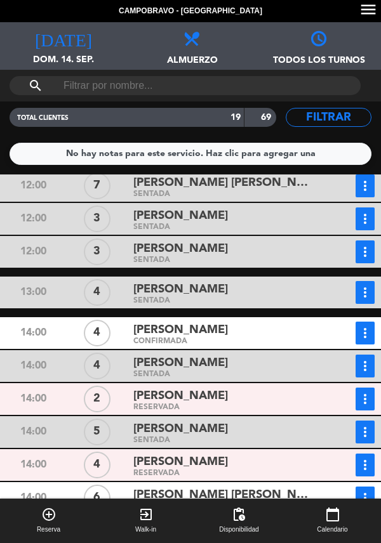
scroll to position [106, 0]
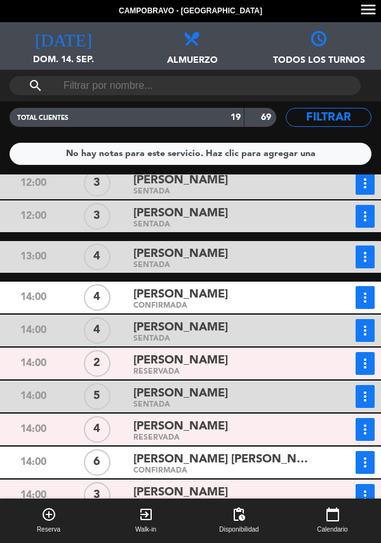
click at [202, 303] on div "CONFIRMADA" at bounding box center [224, 306] width 183 height 6
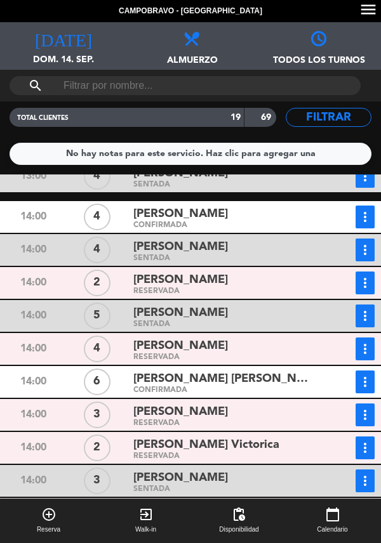
scroll to position [175, 0]
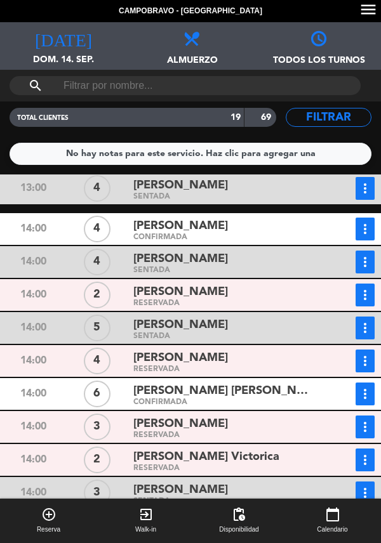
click at [225, 218] on div "[PERSON_NAME]" at bounding box center [224, 226] width 183 height 17
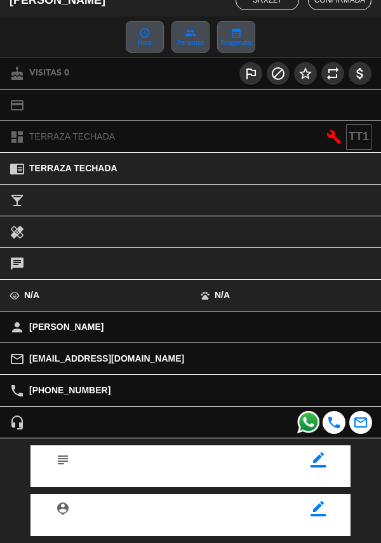
scroll to position [166, 0]
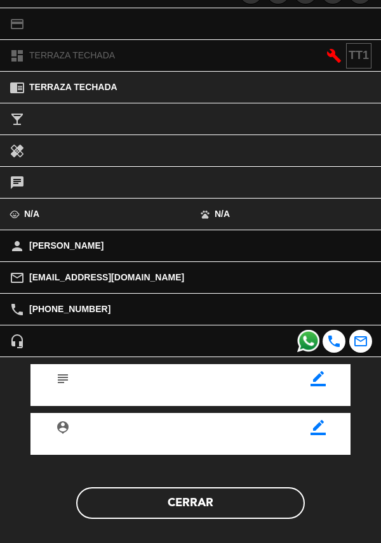
click at [222, 501] on button "Cerrar" at bounding box center [190, 503] width 229 height 32
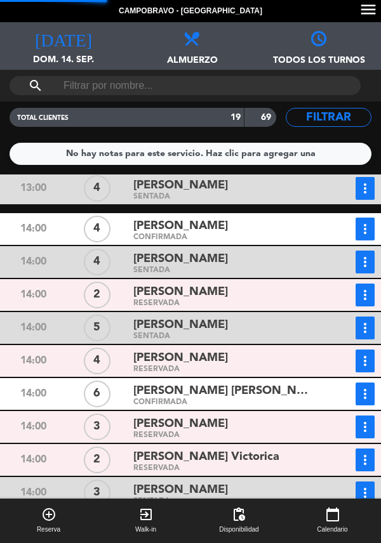
click at [373, 218] on button "more_vert" at bounding box center [364, 229] width 19 height 23
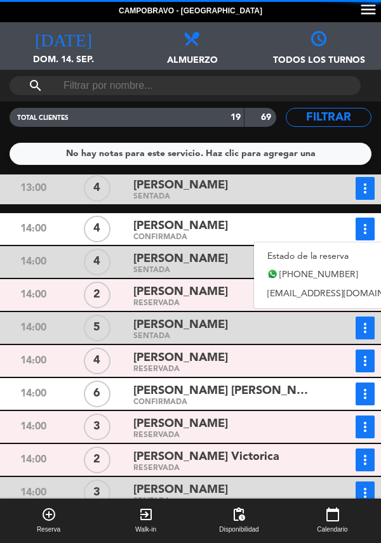
click at [291, 247] on link "Estado de la reserva" at bounding box center [342, 256] width 177 height 19
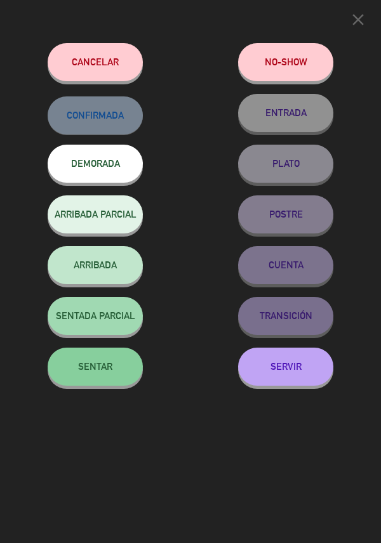
click at [87, 366] on span "SENTAR" at bounding box center [95, 366] width 34 height 11
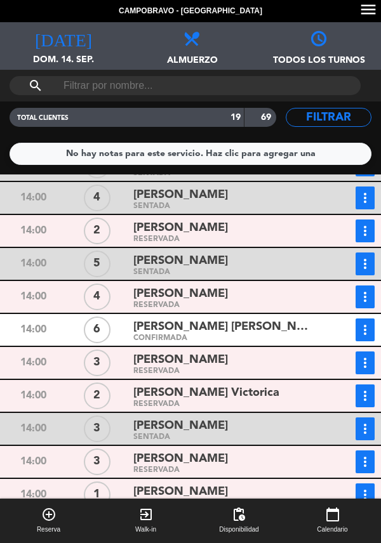
scroll to position [288, 0]
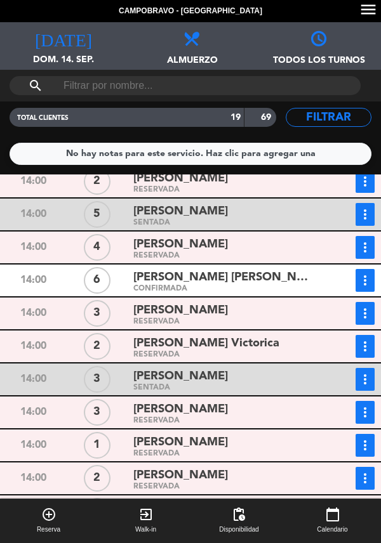
click at [371, 335] on button "more_vert" at bounding box center [364, 346] width 19 height 23
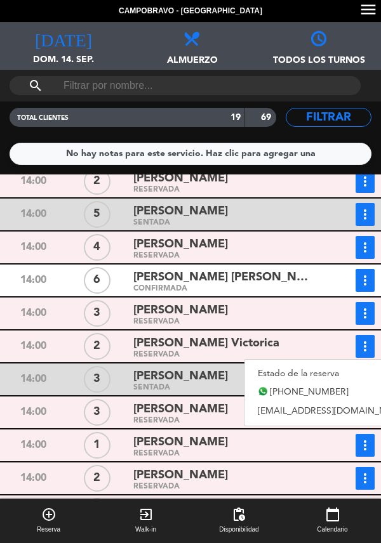
click at [283, 364] on link "Estado de la reserva" at bounding box center [332, 373] width 177 height 19
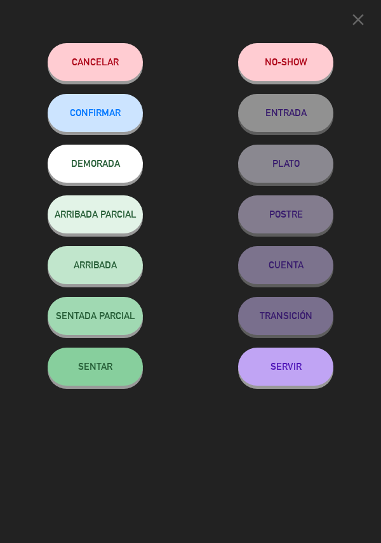
click at [98, 377] on button "SENTAR" at bounding box center [95, 367] width 95 height 38
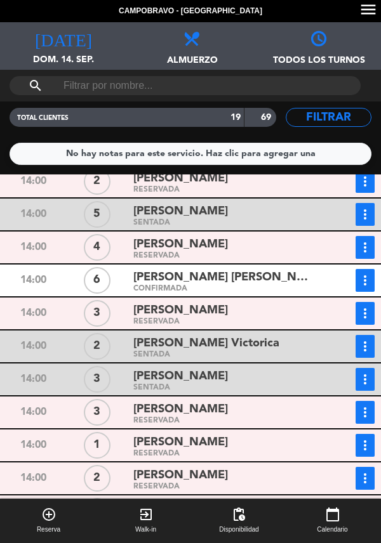
click at [251, 302] on div "[PERSON_NAME]" at bounding box center [224, 310] width 183 height 17
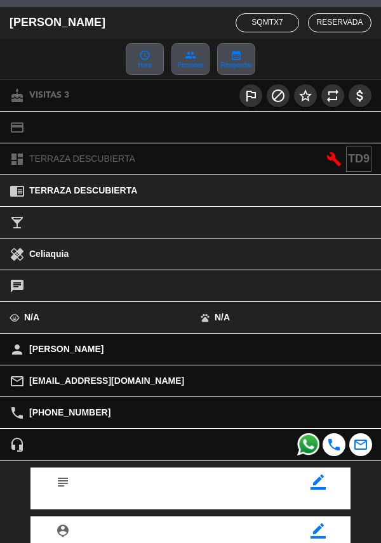
scroll to position [166, 0]
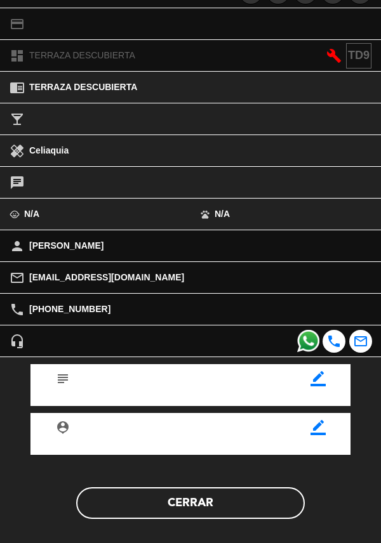
click at [218, 509] on button "Cerrar" at bounding box center [190, 503] width 229 height 32
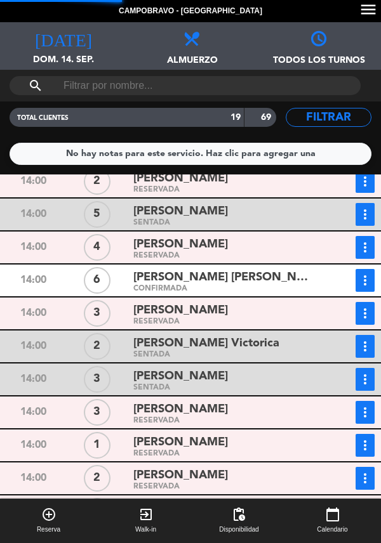
click at [371, 306] on icon "more_vert" at bounding box center [364, 313] width 15 height 15
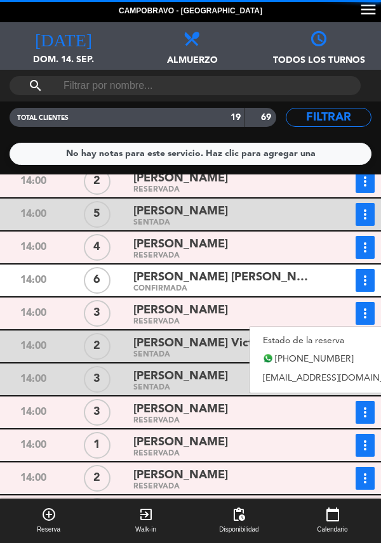
click at [290, 331] on link "Estado de la reserva" at bounding box center [337, 340] width 177 height 19
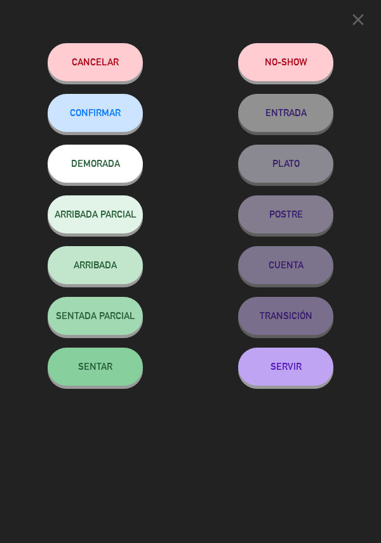
click at [103, 378] on button "SENTAR" at bounding box center [95, 367] width 95 height 38
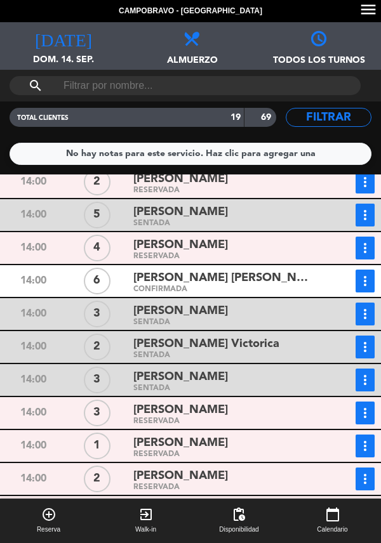
scroll to position [288, 0]
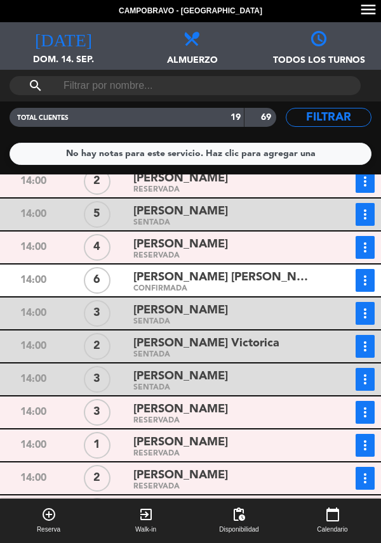
click at [229, 401] on div "[PERSON_NAME]" at bounding box center [224, 409] width 183 height 17
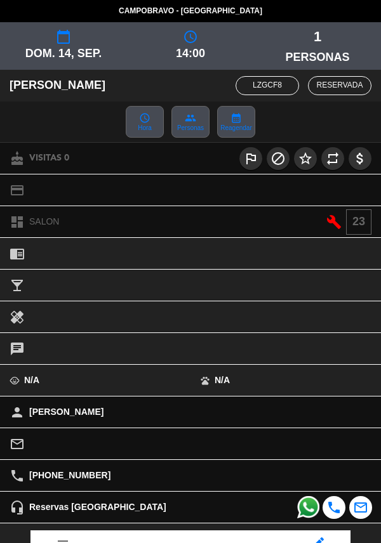
scroll to position [166, 0]
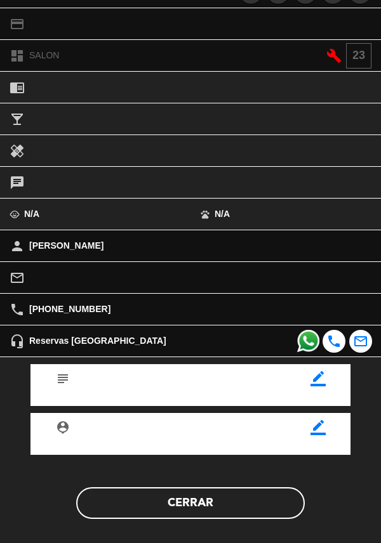
click at [202, 508] on button "Cerrar" at bounding box center [190, 503] width 229 height 32
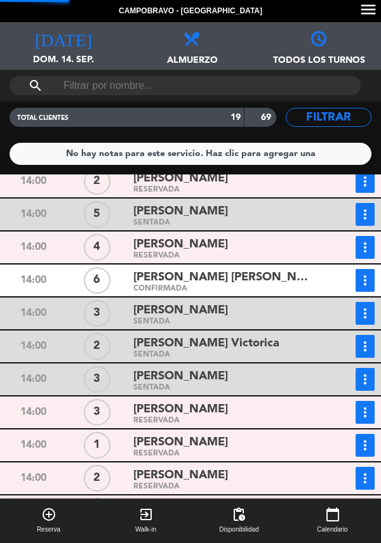
click at [218, 467] on div "[PERSON_NAME]" at bounding box center [224, 475] width 183 height 17
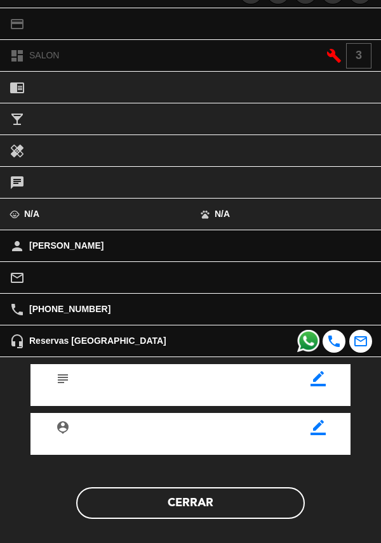
click at [195, 509] on button "Cerrar" at bounding box center [190, 503] width 229 height 32
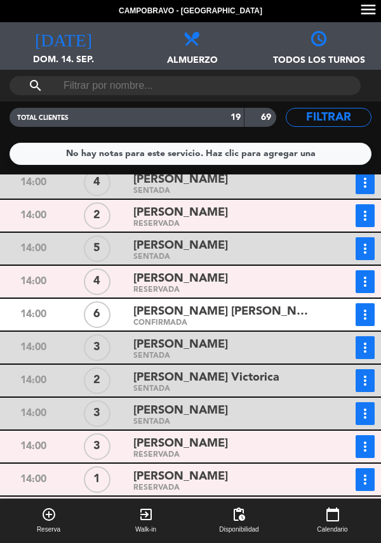
scroll to position [277, 0]
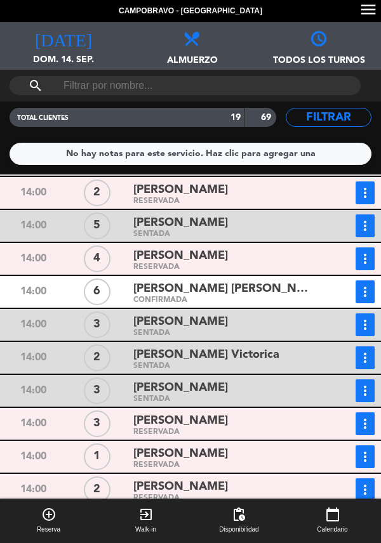
click at [189, 479] on div "[PERSON_NAME]" at bounding box center [224, 487] width 183 height 17
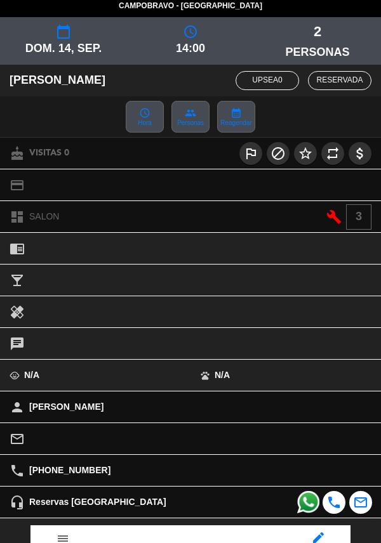
scroll to position [166, 0]
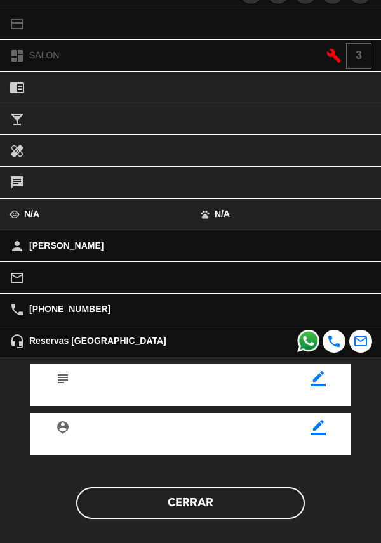
click at [209, 505] on button "Cerrar" at bounding box center [190, 503] width 229 height 32
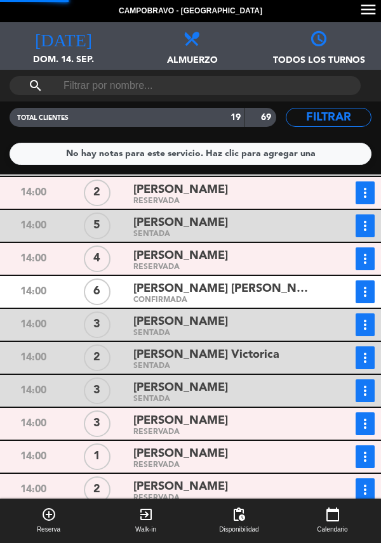
click at [366, 482] on icon "more_vert" at bounding box center [364, 489] width 15 height 15
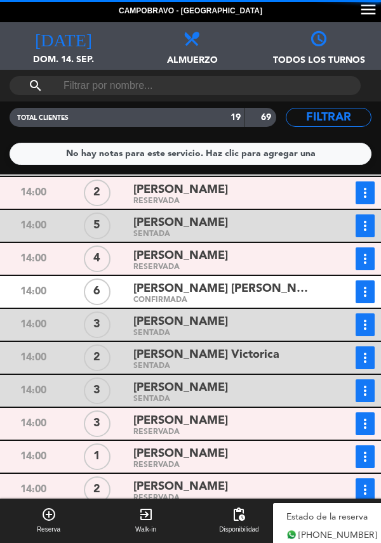
click at [298, 508] on link "Estado de la reserva" at bounding box center [331, 517] width 117 height 19
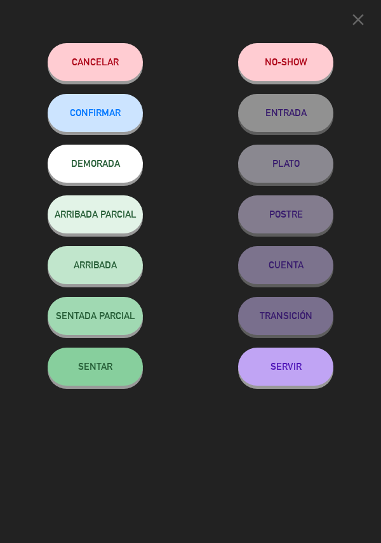
click at [106, 372] on span "SENTAR" at bounding box center [95, 366] width 34 height 11
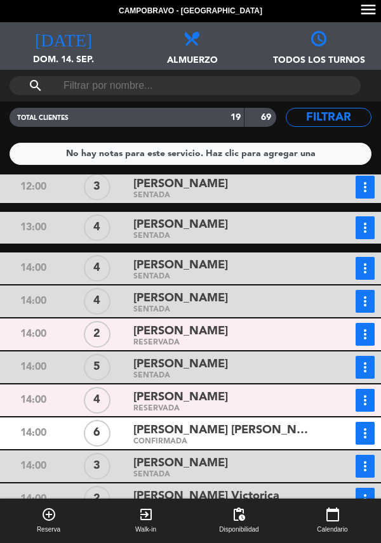
scroll to position [167, 0]
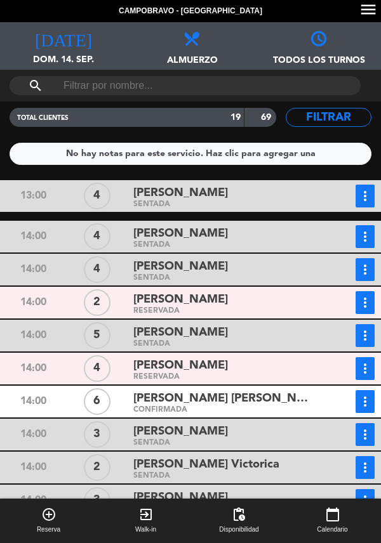
click at [192, 390] on div "[PERSON_NAME] [PERSON_NAME]" at bounding box center [224, 398] width 183 height 17
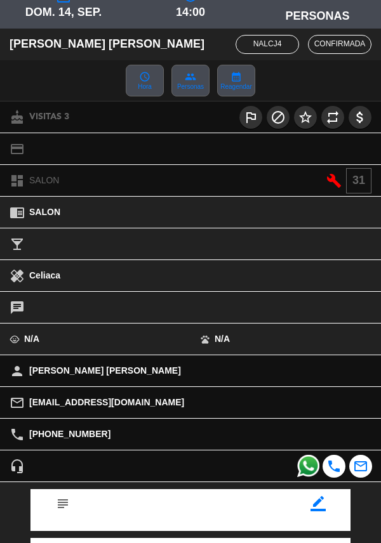
scroll to position [166, 0]
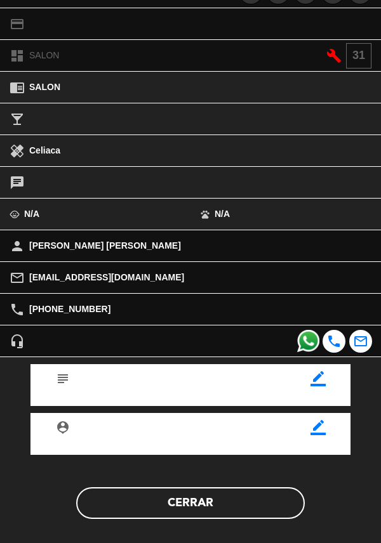
click at [196, 498] on button "Cerrar" at bounding box center [190, 503] width 229 height 32
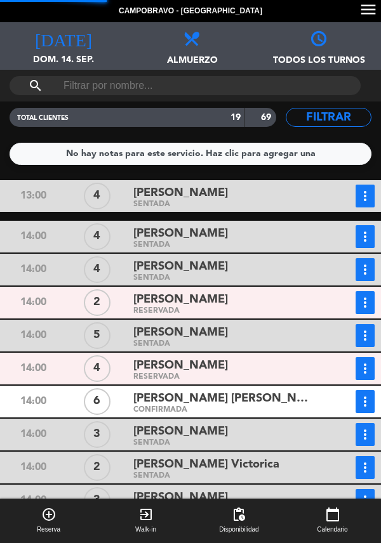
click at [373, 390] on button "more_vert" at bounding box center [364, 401] width 19 height 23
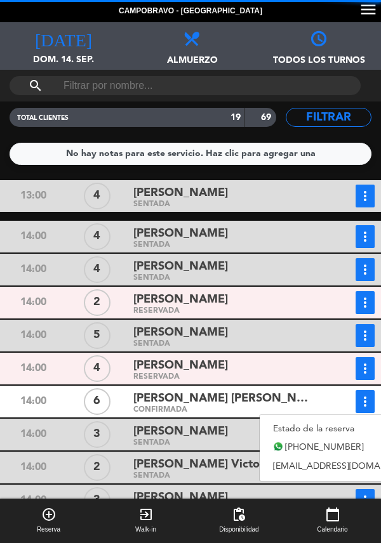
click at [305, 420] on link "Estado de la reserva" at bounding box center [348, 429] width 177 height 19
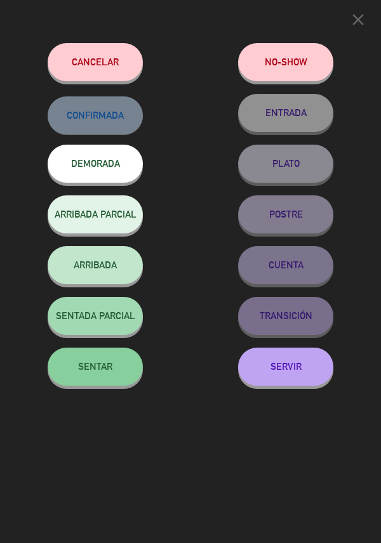
click at [103, 372] on span "SENTAR" at bounding box center [95, 366] width 34 height 11
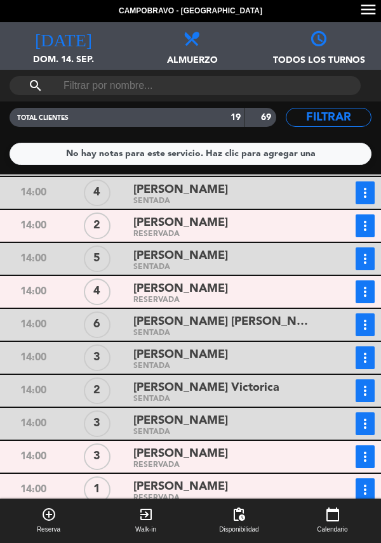
scroll to position [211, 0]
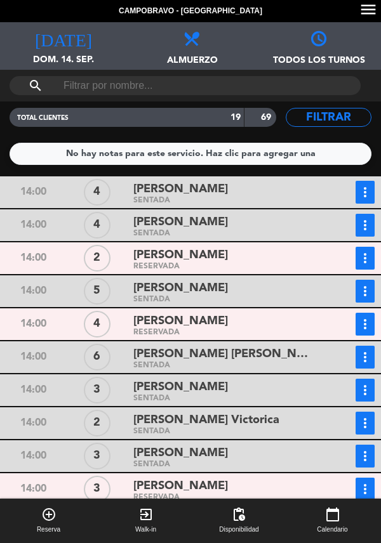
click at [231, 313] on div "[PERSON_NAME]" at bounding box center [224, 321] width 183 height 17
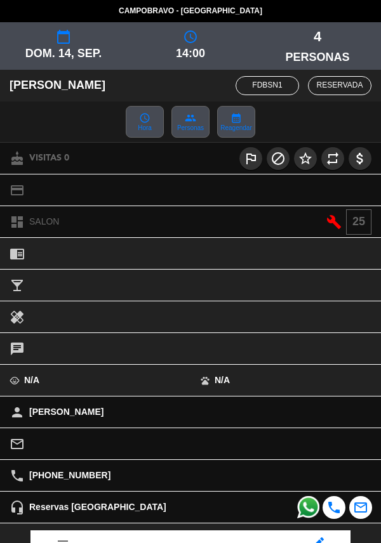
scroll to position [166, 0]
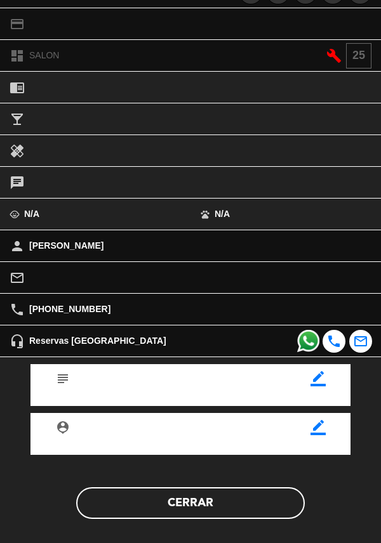
click at [192, 510] on button "Cerrar" at bounding box center [190, 503] width 229 height 32
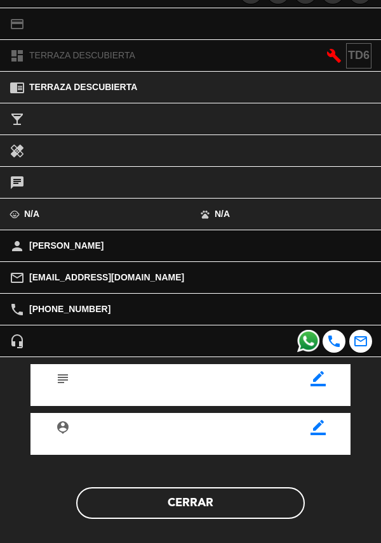
click at [190, 500] on button "Cerrar" at bounding box center [190, 503] width 229 height 32
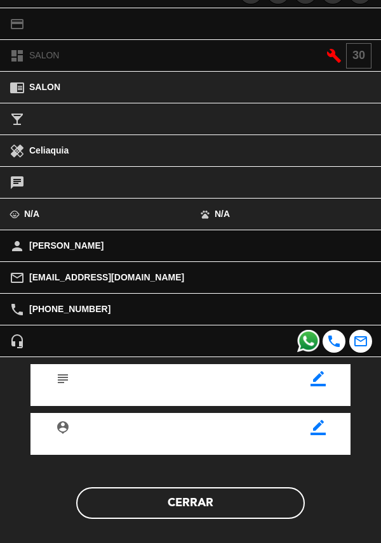
click at [192, 503] on button "Cerrar" at bounding box center [190, 503] width 229 height 32
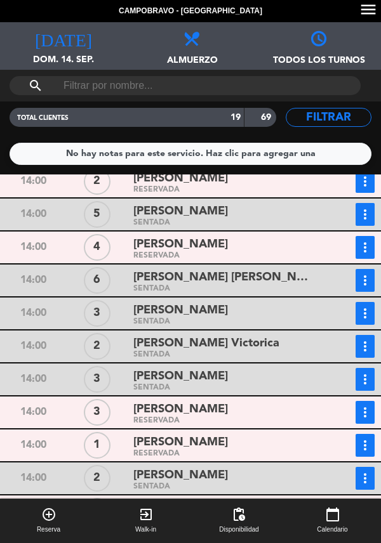
scroll to position [232, 0]
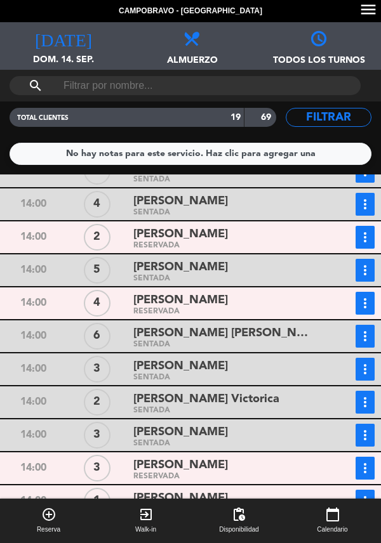
click at [207, 292] on div "[PERSON_NAME]" at bounding box center [224, 300] width 183 height 17
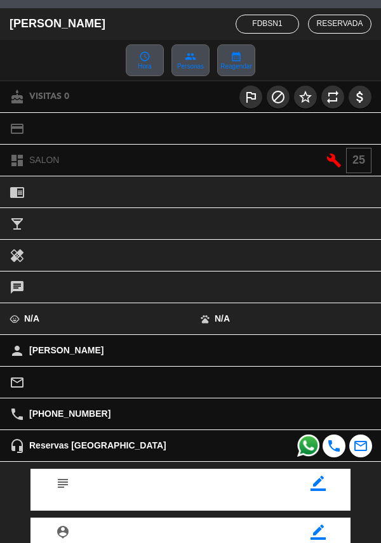
scroll to position [166, 0]
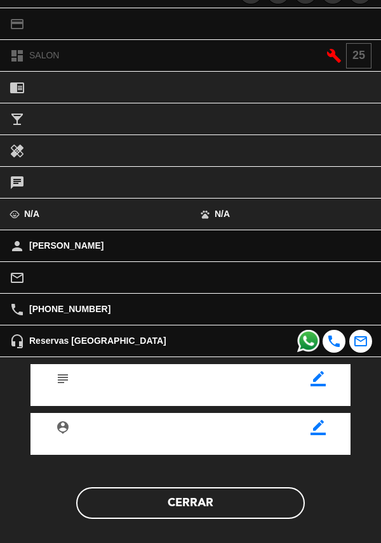
click at [197, 505] on button "Cerrar" at bounding box center [190, 503] width 229 height 32
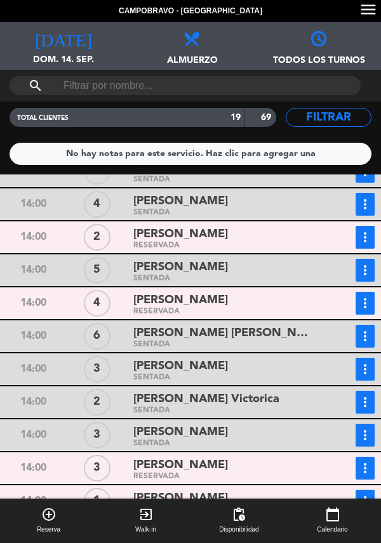
click at [371, 296] on icon "more_vert" at bounding box center [364, 303] width 15 height 15
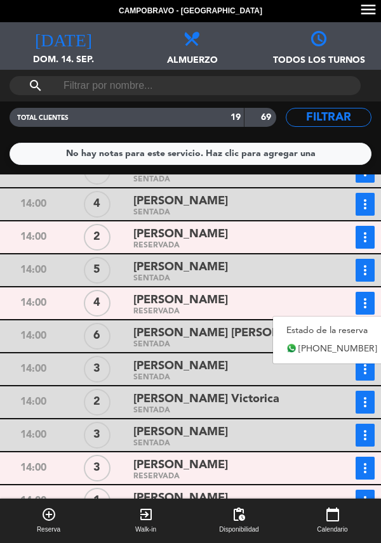
click at [302, 321] on link "Estado de la reserva" at bounding box center [331, 330] width 117 height 19
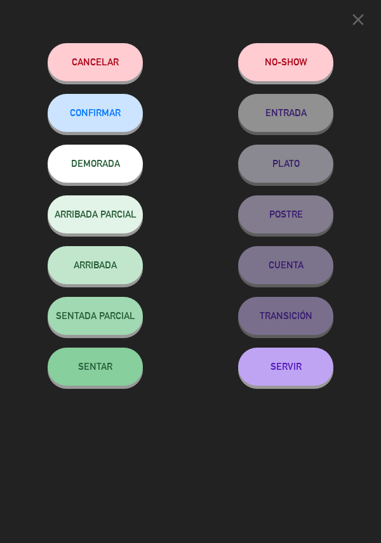
click at [96, 365] on span "SENTAR" at bounding box center [95, 366] width 34 height 11
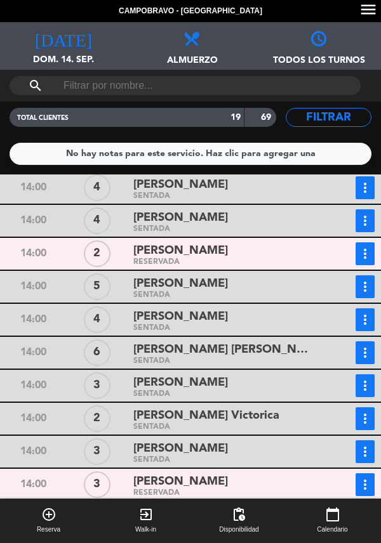
scroll to position [215, 0]
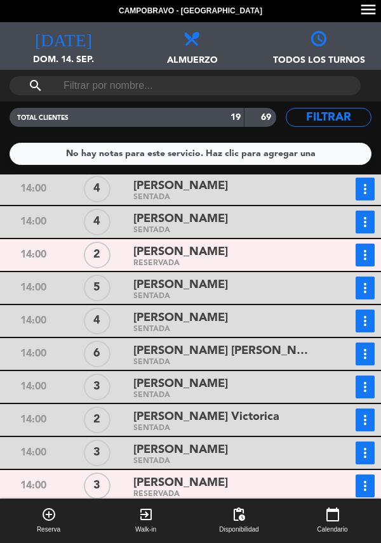
click at [234, 360] on div "SENTADA" at bounding box center [224, 363] width 183 height 6
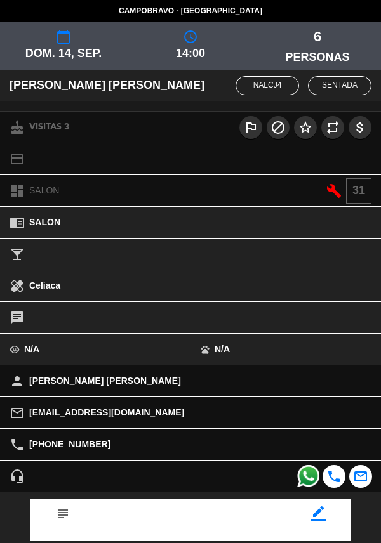
scroll to position [135, 0]
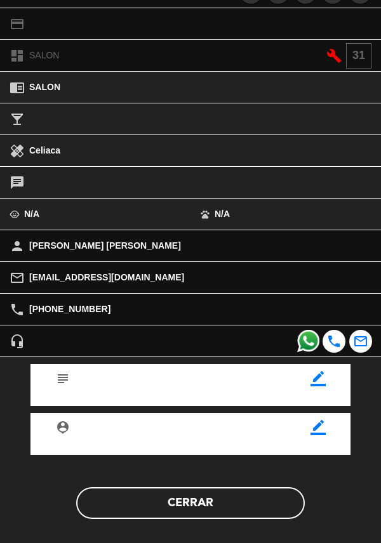
click at [205, 498] on button "Cerrar" at bounding box center [190, 503] width 229 height 32
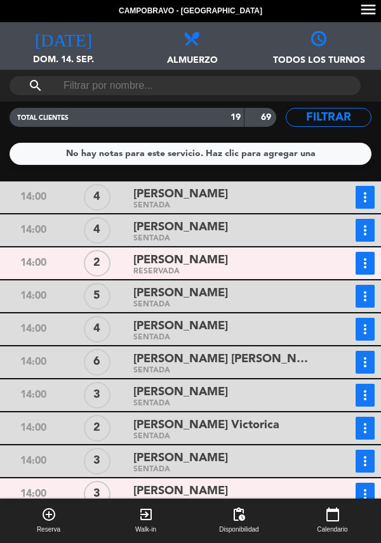
scroll to position [288, 0]
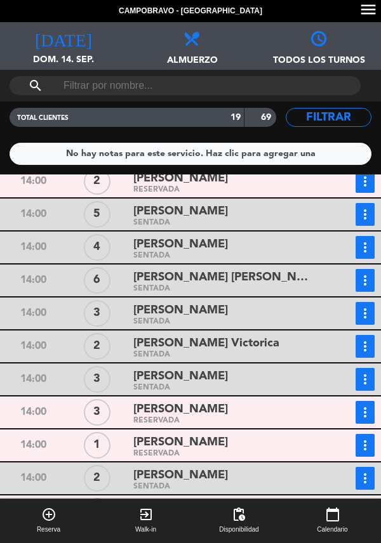
click at [188, 451] on div "RESERVADA" at bounding box center [224, 454] width 183 height 6
click at [178, 381] on div "child_care N/A" at bounding box center [95, 380] width 190 height 31
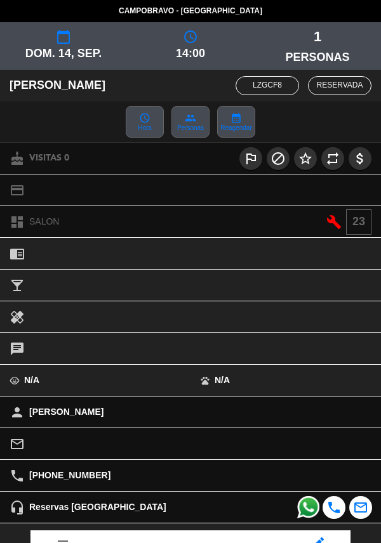
scroll to position [132, 0]
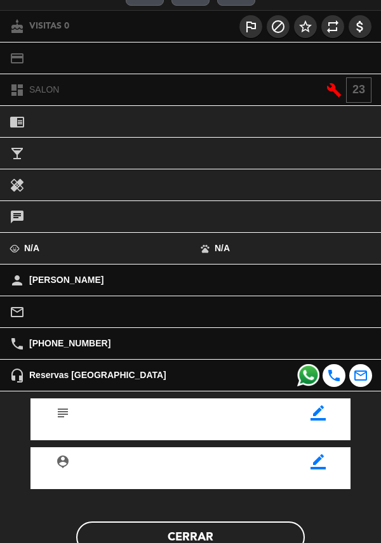
click at [189, 527] on button "Cerrar" at bounding box center [190, 538] width 229 height 32
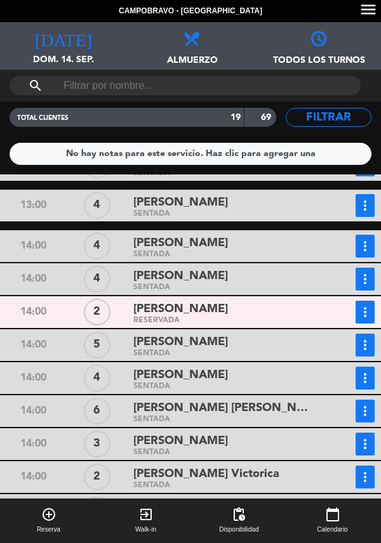
scroll to position [230, 0]
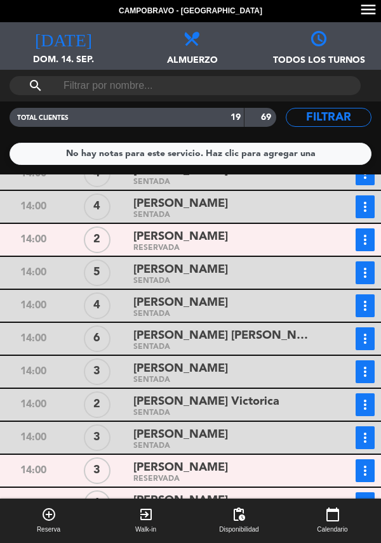
click at [219, 246] on div "RESERVADA" at bounding box center [224, 249] width 183 height 6
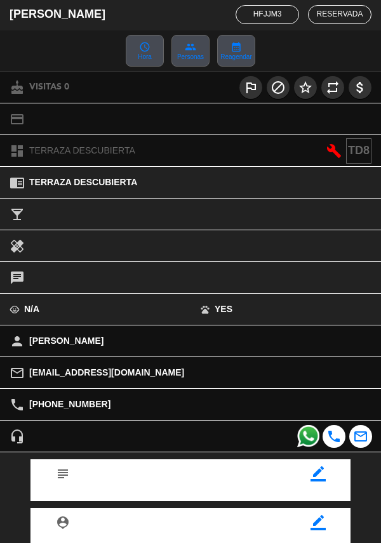
scroll to position [166, 0]
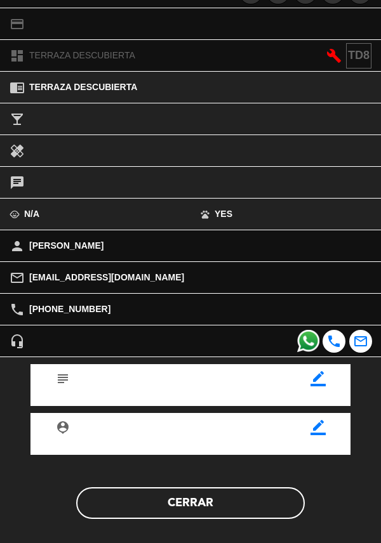
click at [194, 505] on button "Cerrar" at bounding box center [190, 503] width 229 height 32
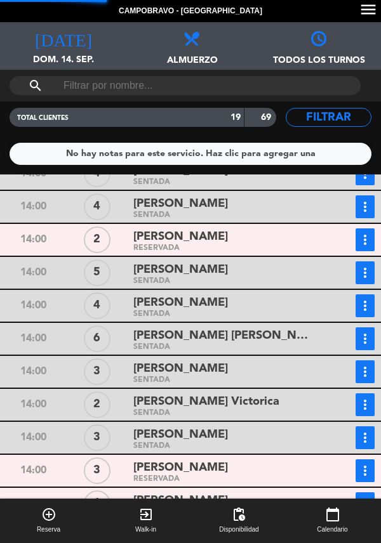
click at [366, 229] on button "more_vert" at bounding box center [364, 240] width 19 height 23
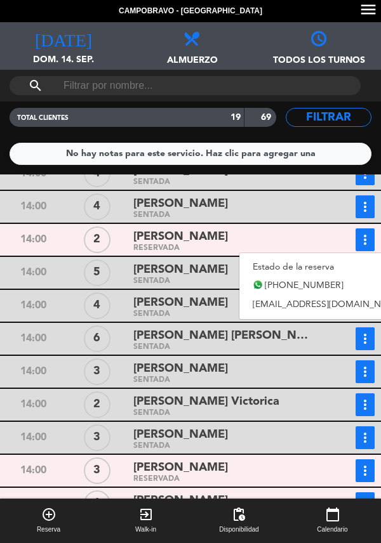
click at [293, 258] on link "Estado de la reserva" at bounding box center [327, 267] width 177 height 19
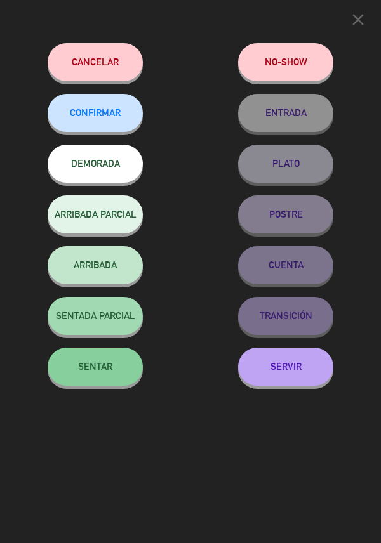
click at [102, 366] on span "SENTAR" at bounding box center [95, 366] width 34 height 11
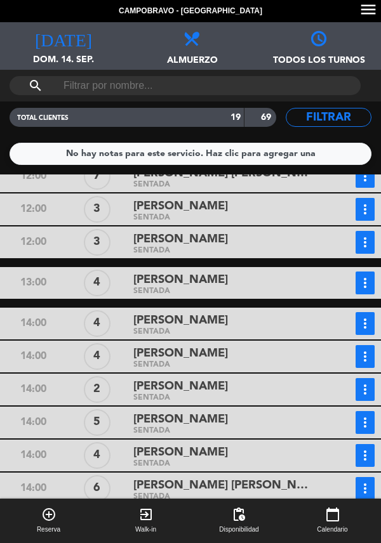
scroll to position [288, 0]
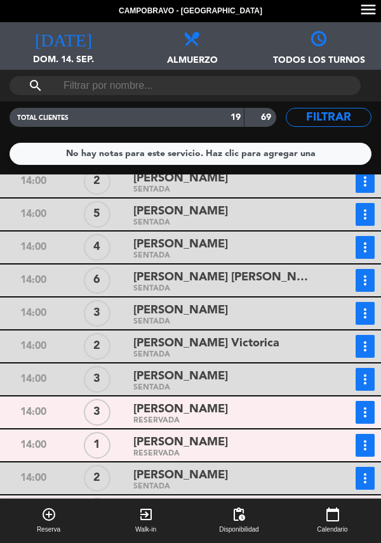
click at [207, 418] on div "RESERVADA" at bounding box center [224, 421] width 183 height 6
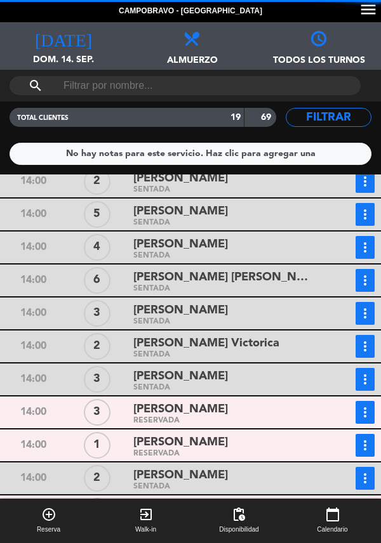
click at [192, 394] on div "pets N/A" at bounding box center [285, 380] width 190 height 31
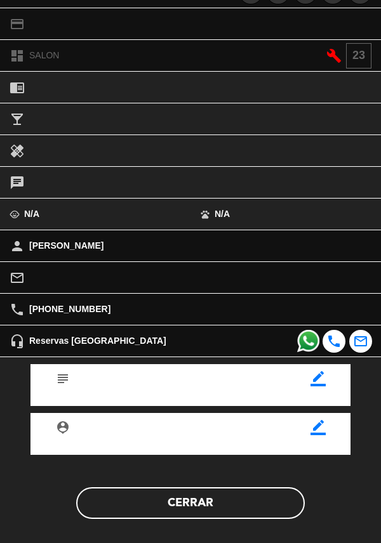
click at [192, 515] on button "Cerrar" at bounding box center [190, 503] width 229 height 32
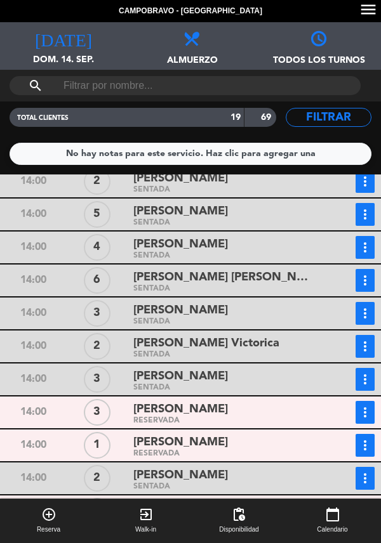
click at [221, 500] on span "[PERSON_NAME]" at bounding box center [180, 509] width 95 height 18
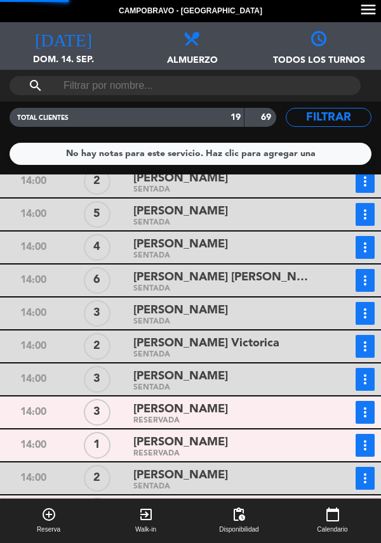
click at [202, 434] on div "[PERSON_NAME]" at bounding box center [224, 442] width 183 height 17
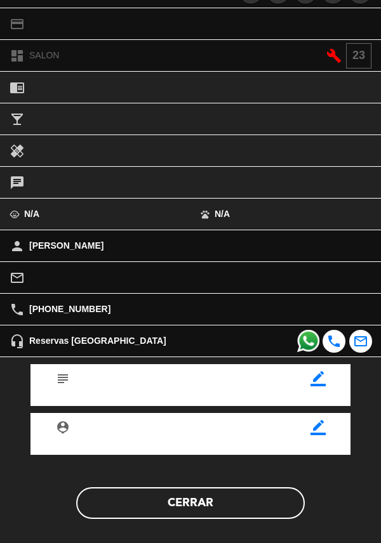
click at [206, 505] on button "Cerrar" at bounding box center [190, 503] width 229 height 32
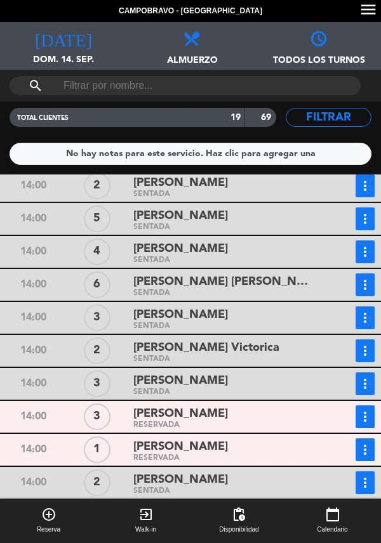
scroll to position [288, 0]
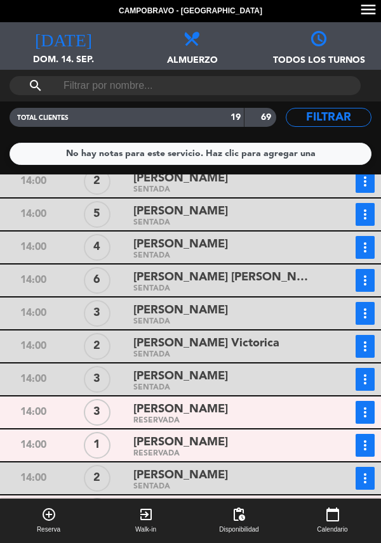
click at [189, 401] on span "[PERSON_NAME]" at bounding box center [180, 410] width 95 height 18
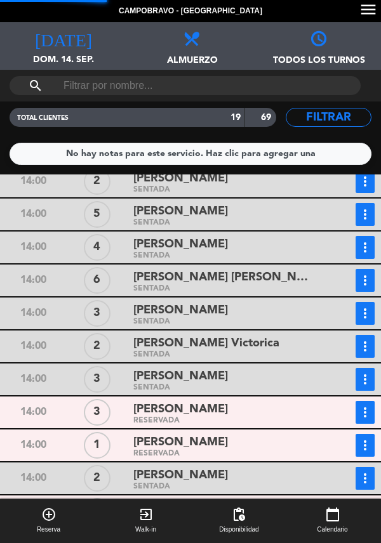
click at [220, 451] on div "RESERVADA" at bounding box center [224, 454] width 183 height 6
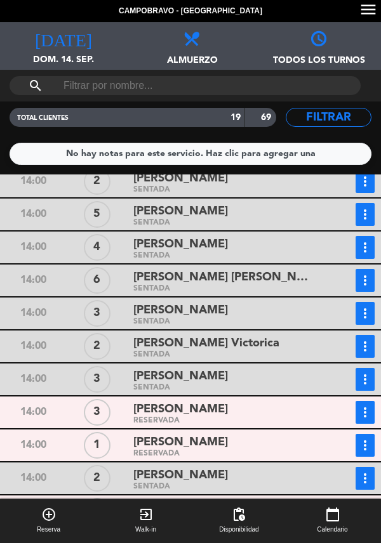
click at [223, 451] on div "RESERVADA" at bounding box center [224, 454] width 183 height 6
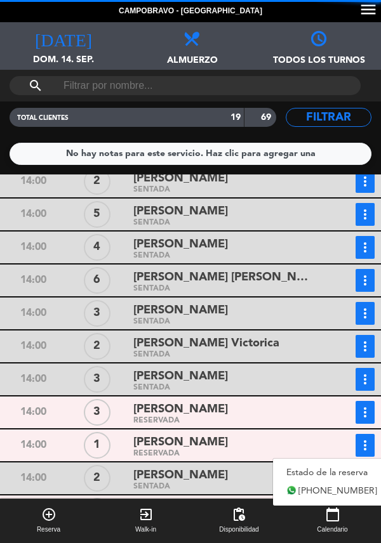
click at [305, 463] on link "Estado de la reserva" at bounding box center [331, 472] width 117 height 19
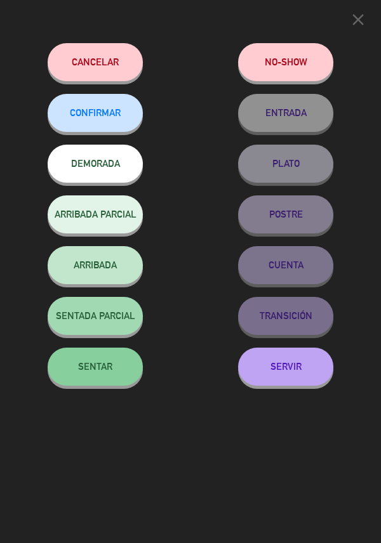
click at [105, 372] on span "SENTAR" at bounding box center [95, 366] width 34 height 11
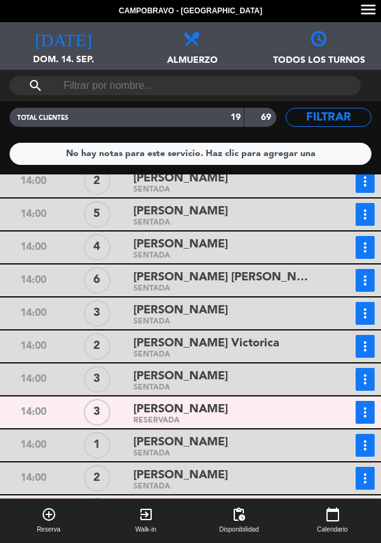
scroll to position [61, 0]
click at [218, 401] on div "[PERSON_NAME]" at bounding box center [224, 409] width 183 height 17
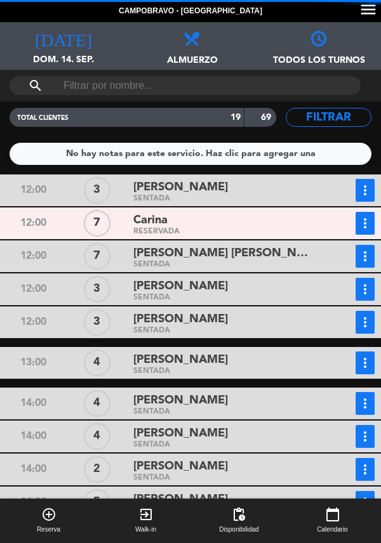
scroll to position [288, 0]
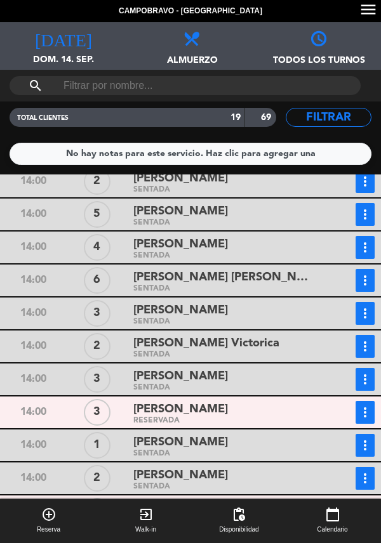
click at [222, 500] on div "[PERSON_NAME]" at bounding box center [224, 508] width 183 height 17
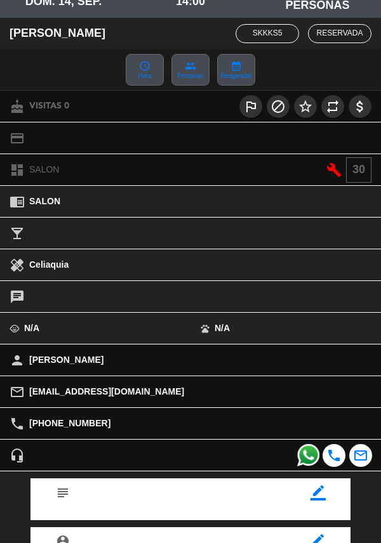
scroll to position [166, 0]
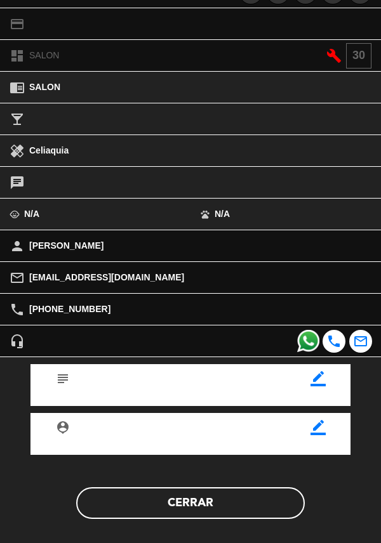
click at [229, 494] on button "Cerrar" at bounding box center [190, 503] width 229 height 32
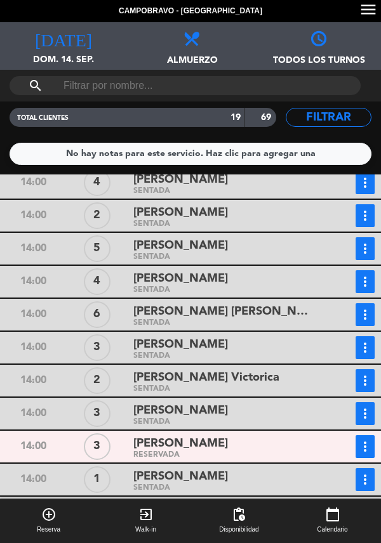
scroll to position [288, 0]
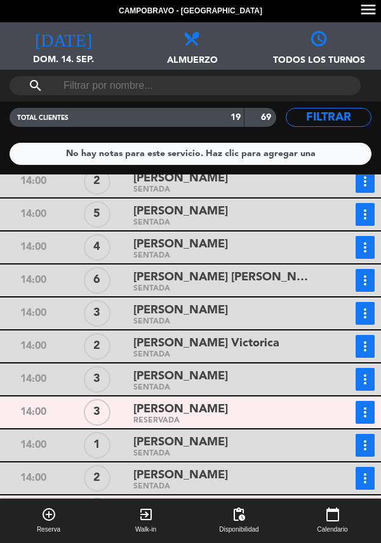
click at [196, 418] on div "RESERVADA" at bounding box center [224, 421] width 183 height 6
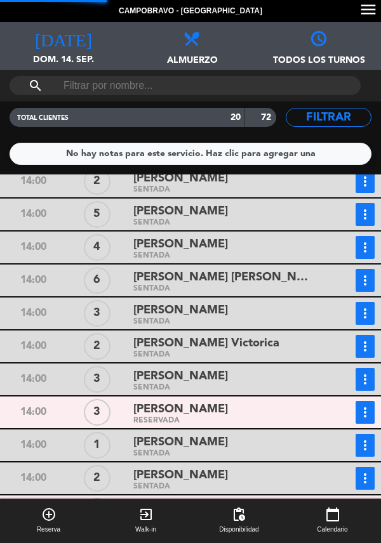
click at [208, 517] on div "RESERVADA" at bounding box center [224, 520] width 183 height 6
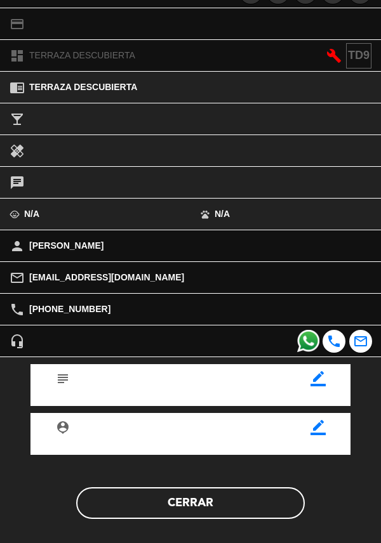
click at [208, 504] on button "Cerrar" at bounding box center [190, 503] width 229 height 32
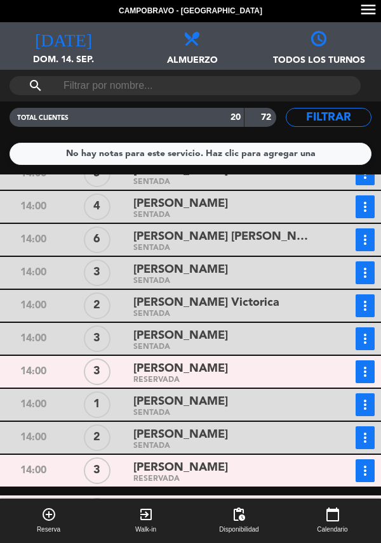
scroll to position [61, 0]
click at [235, 361] on div "[PERSON_NAME]" at bounding box center [224, 369] width 183 height 17
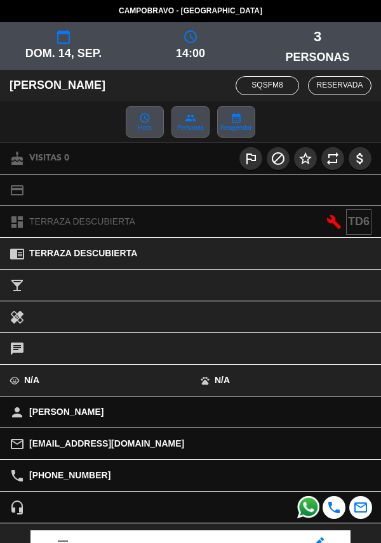
scroll to position [166, 0]
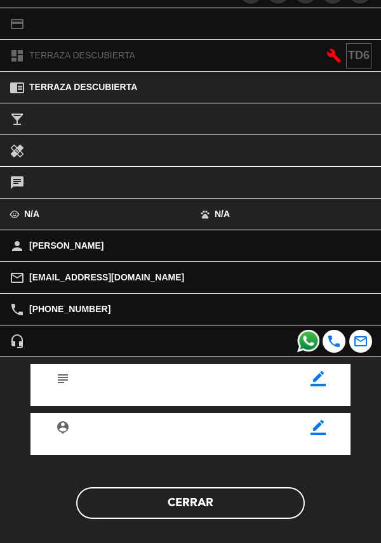
click at [218, 500] on button "Cerrar" at bounding box center [190, 503] width 229 height 32
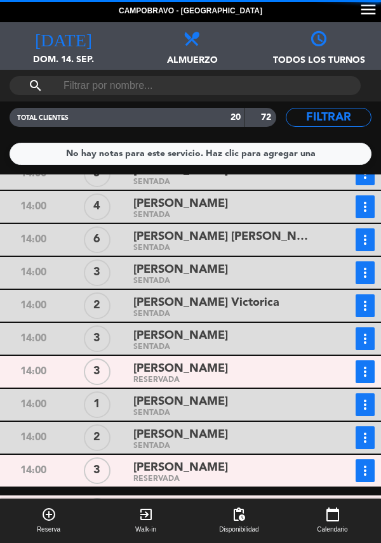
click at [202, 459] on span "[PERSON_NAME]" at bounding box center [180, 468] width 95 height 18
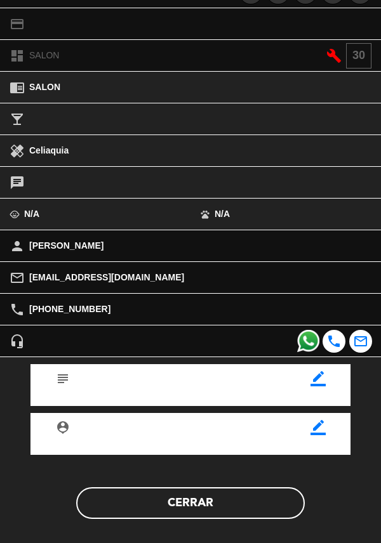
click at [204, 507] on button "Cerrar" at bounding box center [190, 503] width 229 height 32
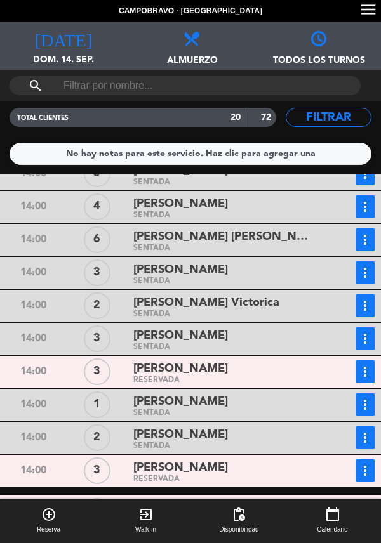
scroll to position [61, 0]
click at [222, 460] on div "[PERSON_NAME]" at bounding box center [224, 468] width 183 height 17
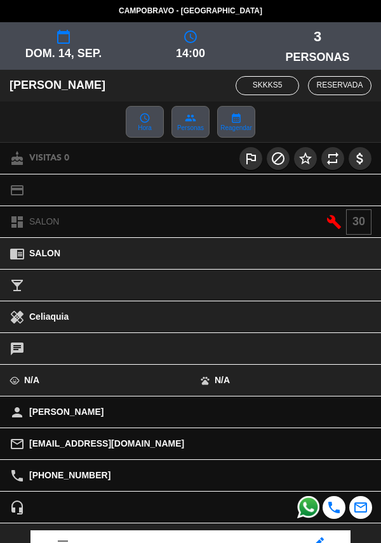
scroll to position [166, 0]
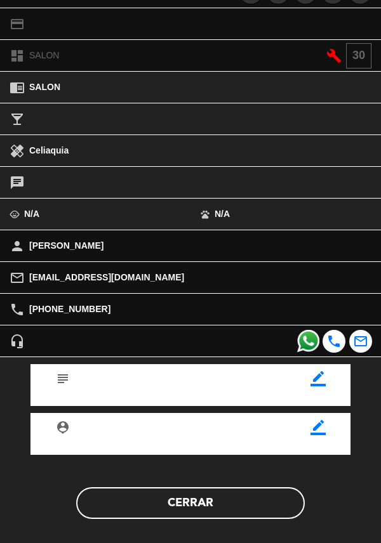
click at [209, 507] on button "Cerrar" at bounding box center [190, 503] width 229 height 32
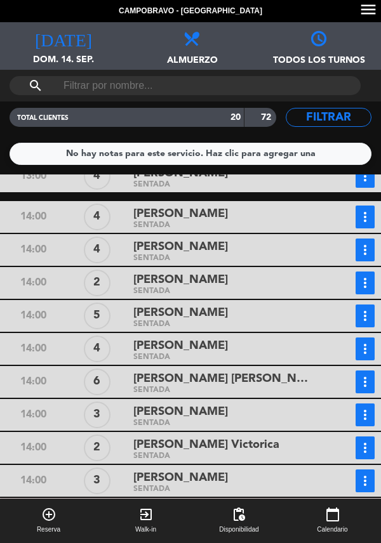
scroll to position [96, 0]
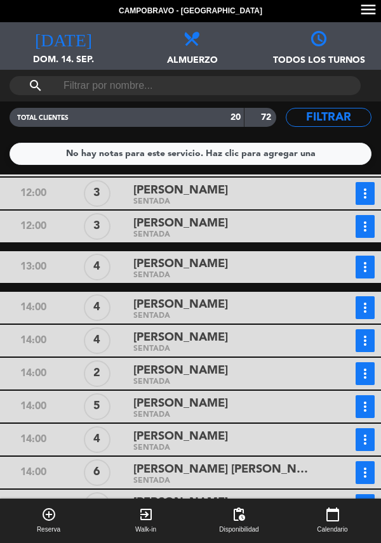
click at [232, 329] on div "[PERSON_NAME]" at bounding box center [224, 337] width 183 height 17
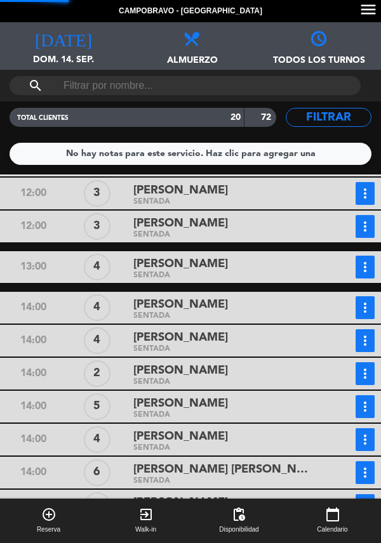
scroll to position [135, 0]
click at [237, 362] on div "[PERSON_NAME]" at bounding box center [224, 370] width 183 height 17
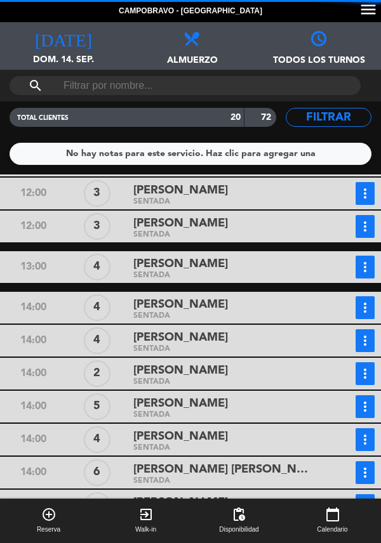
scroll to position [329, 0]
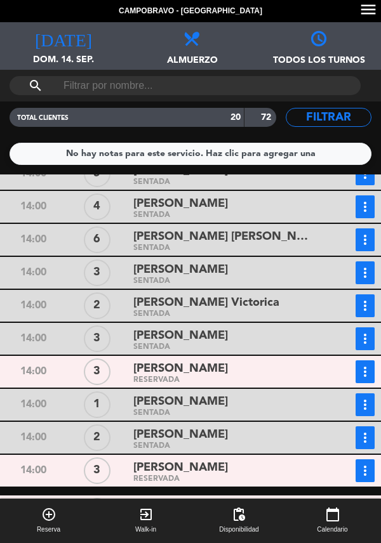
click at [218, 361] on div "[PERSON_NAME]" at bounding box center [224, 369] width 183 height 17
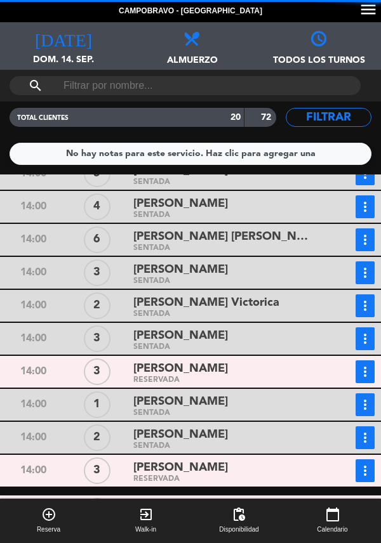
click at [208, 500] on div "[PERSON_NAME]" at bounding box center [224, 508] width 183 height 17
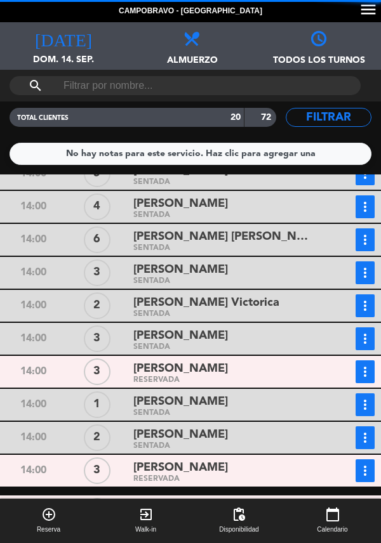
scroll to position [166, 0]
click at [222, 459] on span "[PERSON_NAME]" at bounding box center [180, 468] width 95 height 18
click at [213, 361] on div "[PERSON_NAME]" at bounding box center [224, 369] width 183 height 17
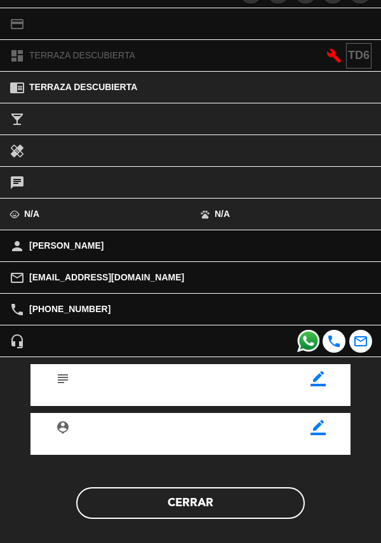
click at [204, 514] on button "Cerrar" at bounding box center [190, 503] width 229 height 32
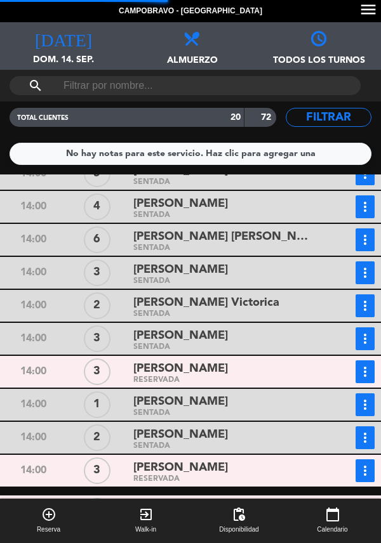
click at [202, 459] on span "[PERSON_NAME]" at bounding box center [180, 468] width 95 height 18
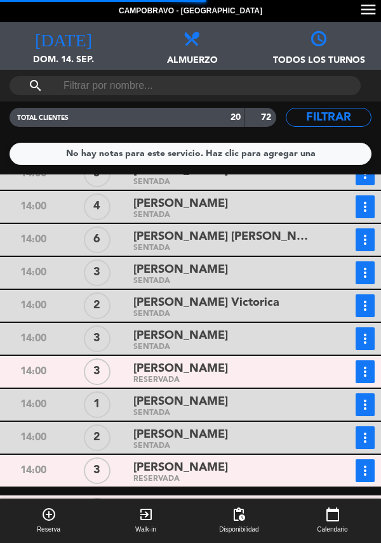
click at [206, 500] on div "[PERSON_NAME]" at bounding box center [224, 508] width 183 height 17
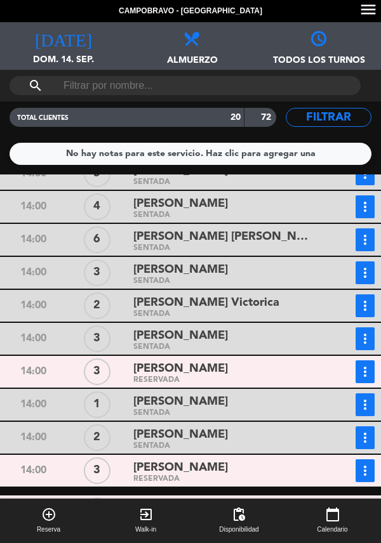
click at [203, 517] on div "RESERVADA" at bounding box center [224, 520] width 183 height 6
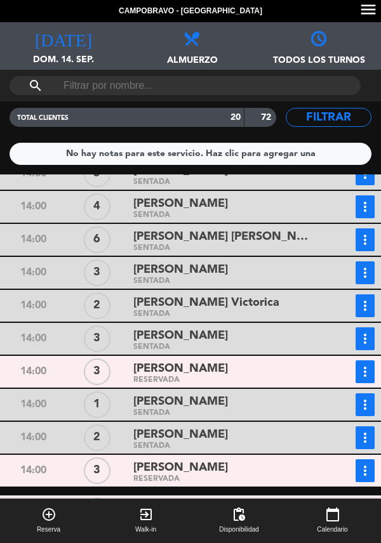
scroll to position [0, 0]
